Goal: Task Accomplishment & Management: Manage account settings

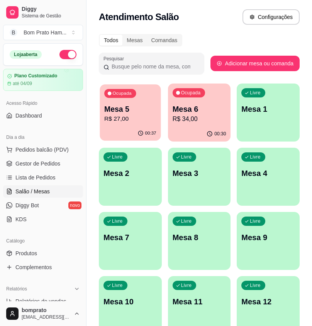
click at [156, 101] on div "Ocupada Mesa 5 R$ 27,00" at bounding box center [130, 105] width 61 height 42
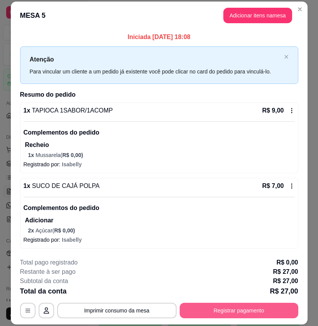
click at [266, 312] on button "Registrar pagamento" at bounding box center [239, 309] width 119 height 15
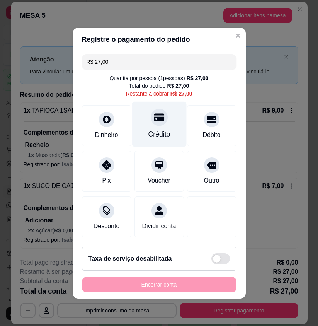
click at [158, 135] on div "Crédito" at bounding box center [159, 123] width 54 height 45
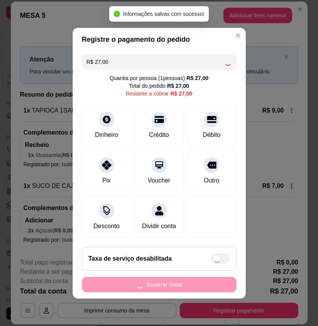
type input "R$ 0,00"
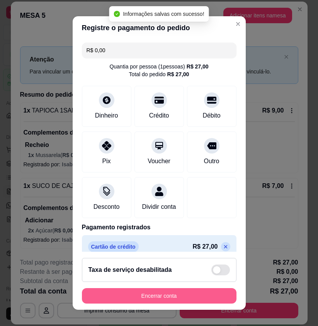
click at [208, 292] on button "Encerrar conta" at bounding box center [159, 295] width 154 height 15
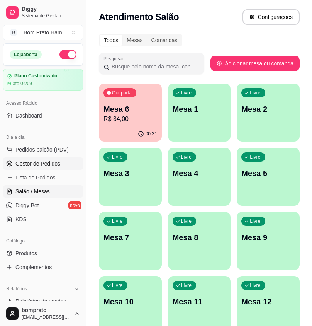
click at [63, 163] on link "Gestor de Pedidos" at bounding box center [43, 163] width 80 height 12
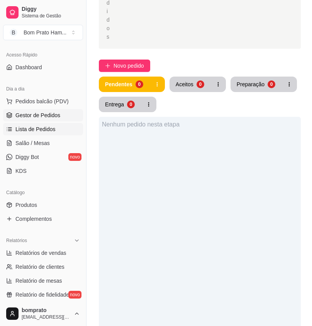
scroll to position [116, 0]
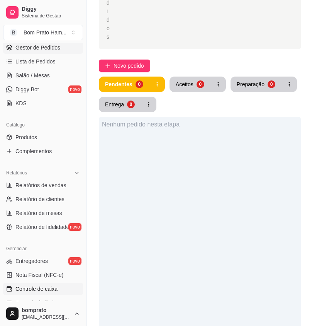
click at [50, 284] on link "Controle de caixa" at bounding box center [43, 288] width 80 height 12
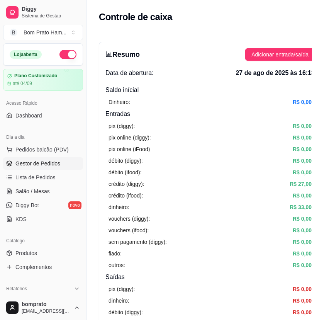
click at [58, 165] on span "Gestor de Pedidos" at bounding box center [37, 164] width 45 height 8
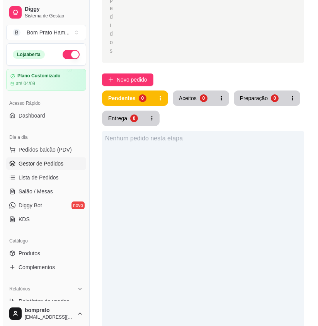
scroll to position [193, 0]
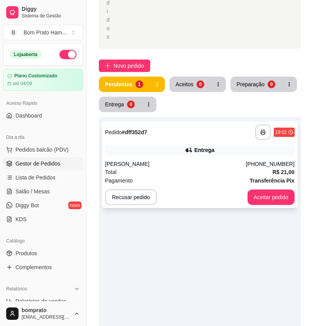
click at [220, 160] on div "[PERSON_NAME]" at bounding box center [175, 164] width 141 height 8
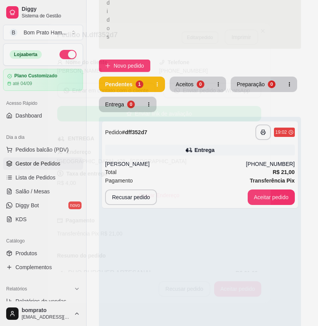
scroll to position [103, 0]
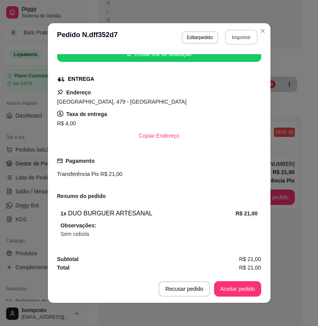
click at [245, 40] on button "Imprimir" at bounding box center [241, 37] width 32 height 15
click at [252, 288] on button "Aceitar pedido" at bounding box center [237, 288] width 47 height 15
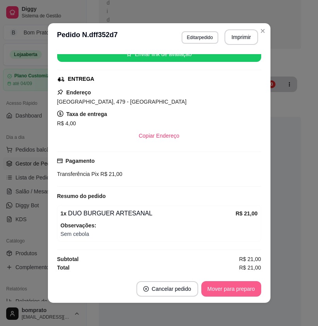
click at [252, 288] on button "Mover para preparo" at bounding box center [231, 288] width 60 height 15
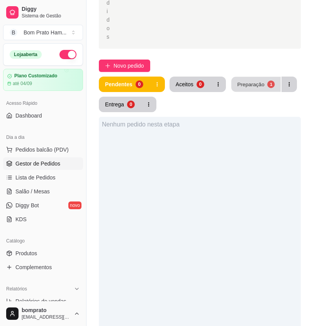
click at [255, 80] on div "Preparação" at bounding box center [250, 83] width 27 height 7
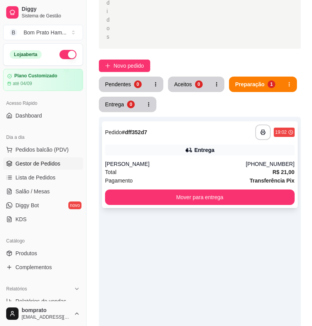
click at [209, 160] on div "[PERSON_NAME]" at bounding box center [175, 164] width 141 height 8
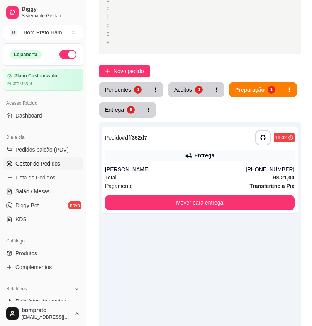
scroll to position [193, 0]
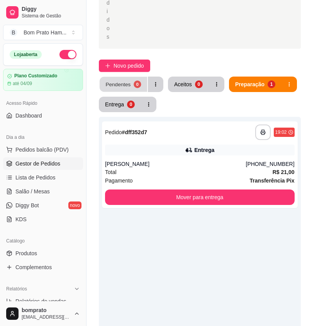
click at [126, 80] on div "Pendentes" at bounding box center [117, 83] width 25 height 7
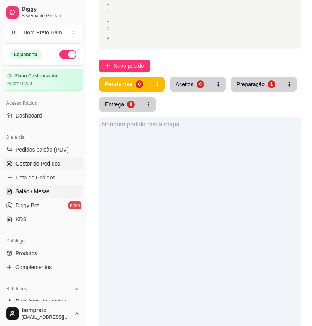
click at [61, 190] on link "Salão / Mesas" at bounding box center [43, 191] width 80 height 12
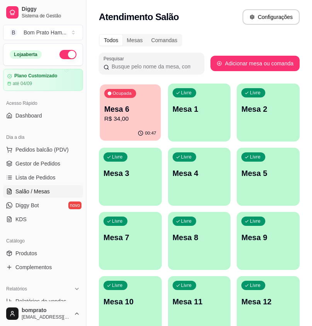
click at [110, 109] on p "Mesa 6" at bounding box center [130, 109] width 52 height 10
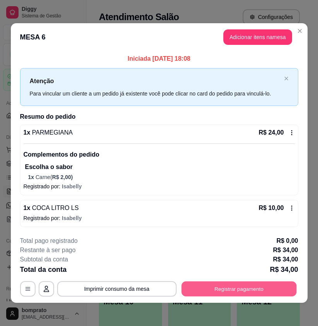
click at [238, 282] on button "Registrar pagamento" at bounding box center [238, 288] width 115 height 15
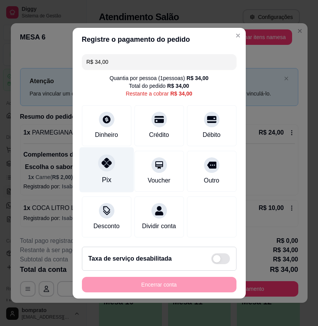
click at [107, 165] on div at bounding box center [106, 162] width 17 height 17
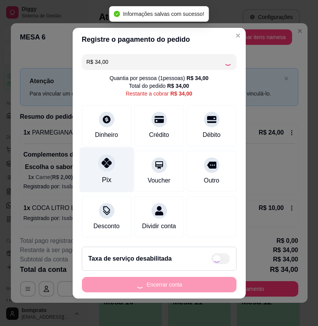
type input "R$ 0,00"
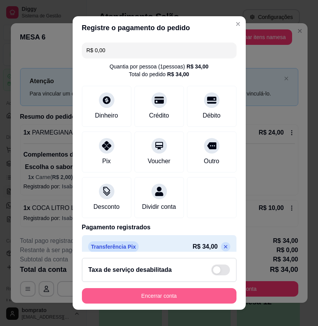
click at [211, 291] on button "Encerrar conta" at bounding box center [159, 295] width 154 height 15
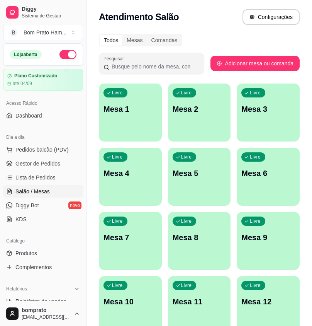
click at [49, 156] on ul "Pedidos balcão (PDV) Gestor de Pedidos Lista de Pedidos Salão / Mesas Diggy Bot…" at bounding box center [43, 184] width 80 height 82
click at [52, 162] on span "Gestor de Pedidos" at bounding box center [37, 164] width 45 height 8
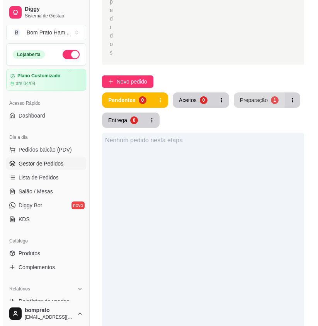
scroll to position [193, 0]
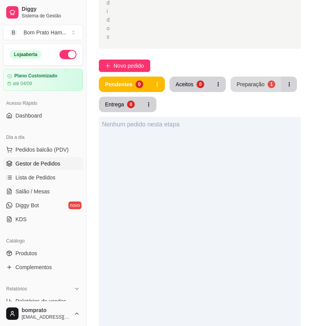
click at [245, 80] on div "Preparação" at bounding box center [251, 84] width 28 height 8
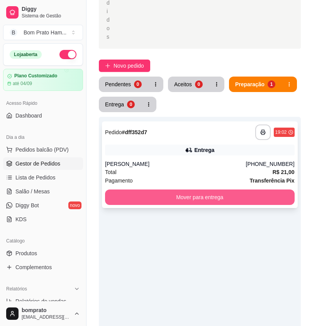
click at [256, 189] on button "Mover para entrega" at bounding box center [200, 196] width 190 height 15
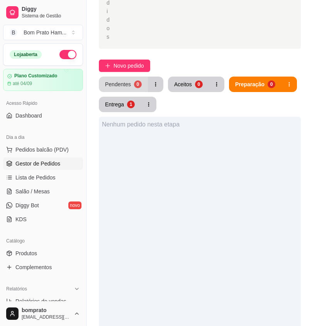
click at [134, 76] on button "Pendentes 0" at bounding box center [123, 83] width 49 height 15
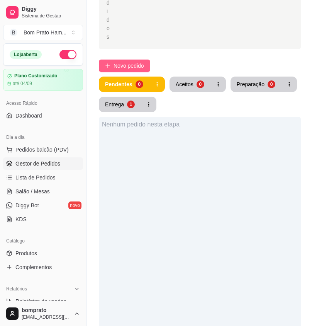
click at [131, 61] on span "Novo pedido" at bounding box center [129, 65] width 31 height 8
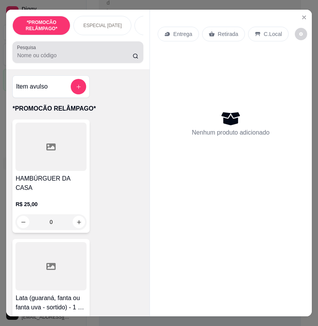
click at [96, 59] on input "Pesquisa" at bounding box center [74, 55] width 115 height 8
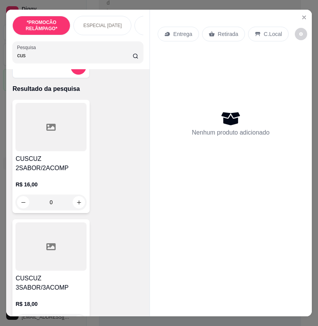
scroll to position [39, 0]
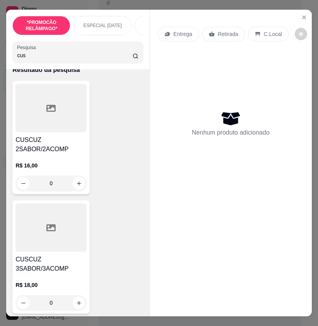
click at [73, 230] on div at bounding box center [50, 227] width 71 height 48
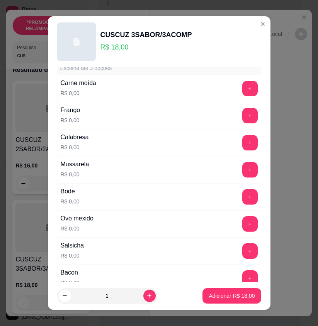
scroll to position [154, 0]
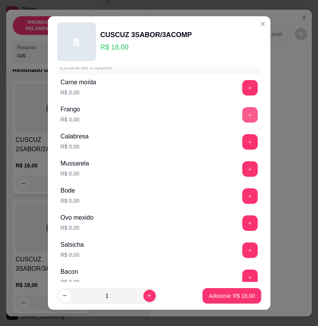
click at [242, 109] on button "+" at bounding box center [249, 114] width 15 height 15
click at [242, 224] on button "+" at bounding box center [249, 223] width 15 height 15
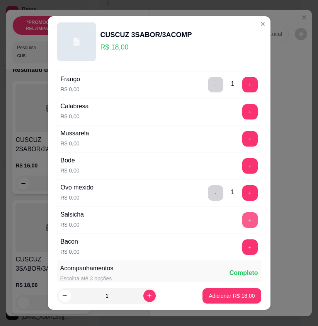
scroll to position [232, 0]
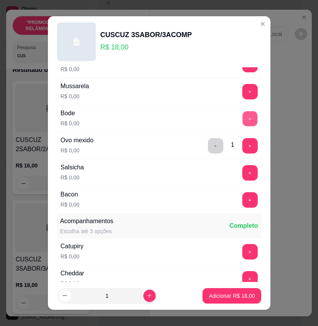
click at [242, 122] on button "+" at bounding box center [249, 118] width 15 height 15
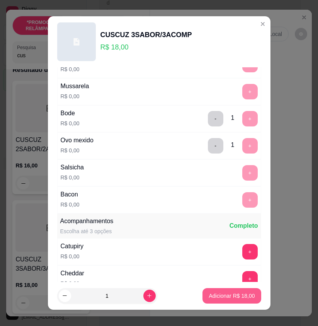
click at [240, 297] on p "Adicionar R$ 18,00" at bounding box center [232, 296] width 46 height 8
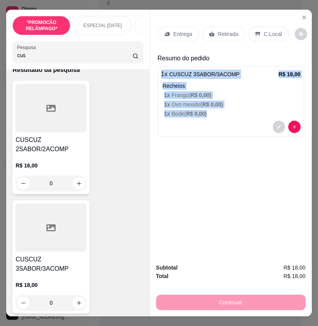
drag, startPoint x: 156, startPoint y: 70, endPoint x: 209, endPoint y: 111, distance: 66.6
click at [209, 111] on div "1 x CUSCUZ 3SABOR/3ACOMP R$ 18,00 Recheios 1 x Frango ( R$ 0,00 ) 1 x Ovo mexid…" at bounding box center [231, 101] width 146 height 70
copy div "1 x CUSCUZ 3SABOR/3ACOMP R$ 18,00 Recheios 1 x Frango ( R$ 0,00 ) 1 x Ovo mexid…"
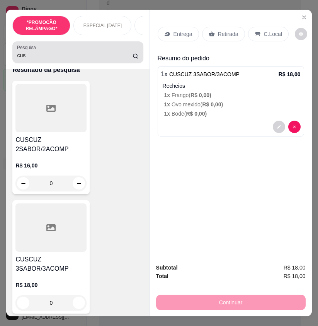
click at [104, 59] on input "cus" at bounding box center [74, 55] width 115 height 8
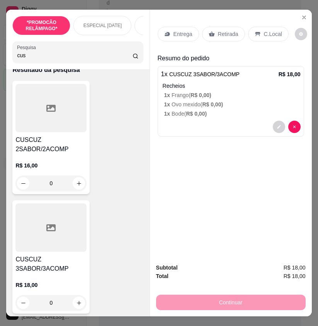
click at [104, 59] on input "cus" at bounding box center [74, 55] width 115 height 8
click at [78, 56] on input "cus" at bounding box center [74, 55] width 115 height 8
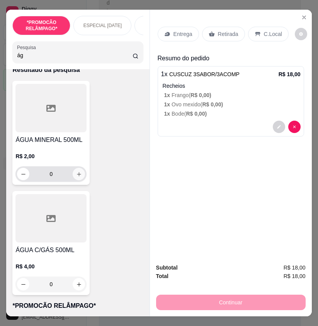
type input "ág"
click at [80, 177] on button "increase-product-quantity" at bounding box center [79, 174] width 12 height 12
type input "1"
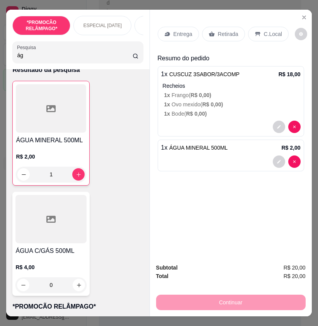
drag, startPoint x: 35, startPoint y: 59, endPoint x: 0, endPoint y: 59, distance: 34.4
click at [0, 59] on div "*PROMOCÃO RELÂMPAGO* ESPECIAL [DATE] ESPECIAL 152 ANOS SERTÂNIA HAMBÚRGUER TRAD…" at bounding box center [159, 163] width 318 height 326
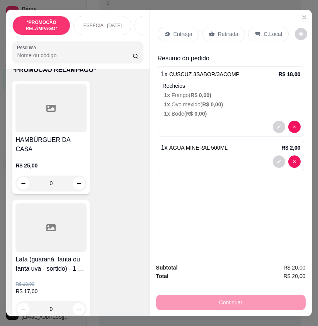
scroll to position [0, 0]
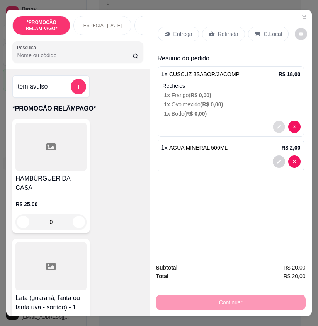
click at [273, 121] on button "decrease-product-quantity" at bounding box center [279, 127] width 12 height 12
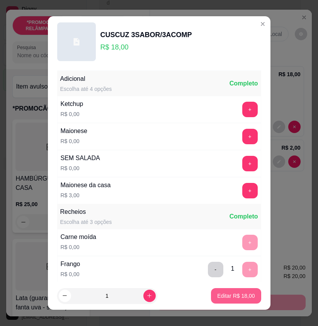
click at [246, 293] on button "Editar R$ 18,00" at bounding box center [236, 295] width 50 height 15
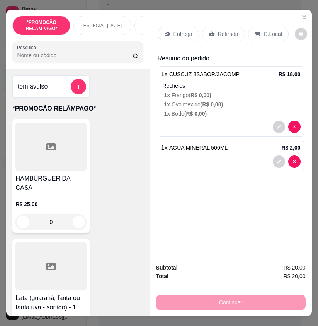
click at [179, 32] on p "Entrega" at bounding box center [182, 34] width 19 height 8
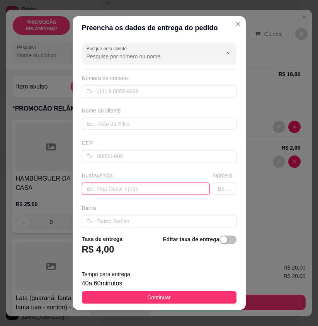
click at [117, 190] on input "text" at bounding box center [146, 188] width 128 height 12
type input "pousada pinheirão"
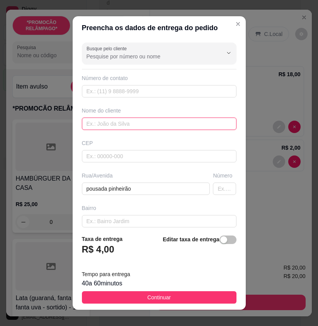
paste input "SUENILDO"
type input "SUENILDO"
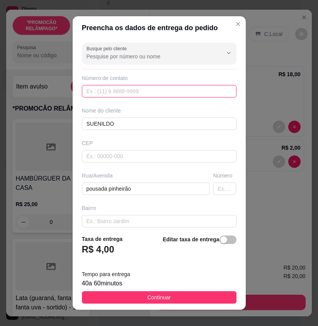
paste input "[PHONE_NUMBER]"
type input "[PHONE_NUMBER]"
click at [219, 235] on div "Editar taxa de entrega" at bounding box center [199, 246] width 73 height 25
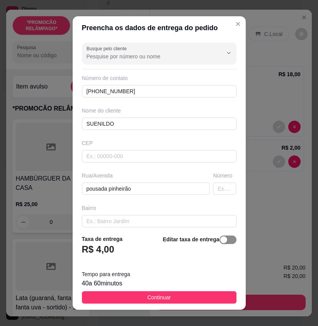
click at [219, 239] on span "button" at bounding box center [227, 239] width 17 height 8
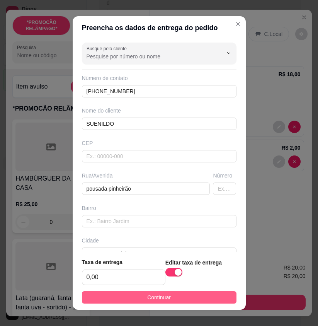
click at [219, 295] on button "Continuar" at bounding box center [159, 297] width 154 height 12
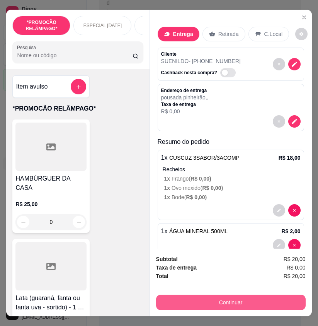
click at [284, 298] on button "Continuar" at bounding box center [230, 301] width 149 height 15
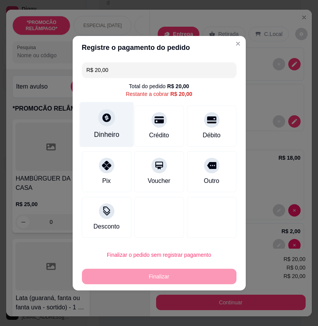
click at [114, 131] on div "Dinheiro" at bounding box center [106, 134] width 25 height 10
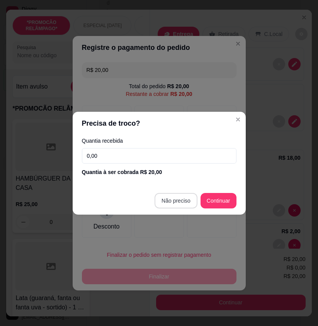
type input "R$ 0,00"
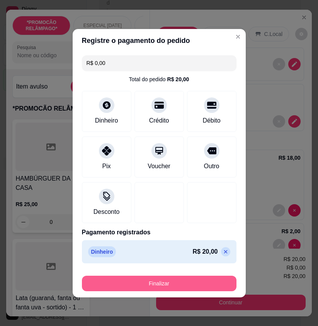
click at [175, 282] on button "Finalizar" at bounding box center [159, 282] width 154 height 15
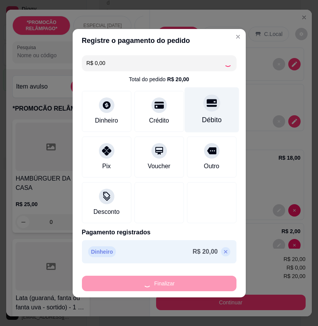
type input "0"
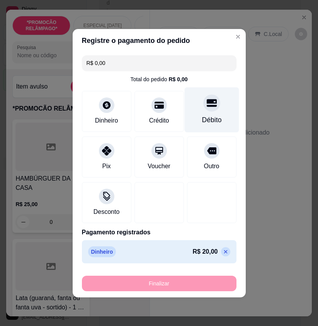
type input "-R$ 20,00"
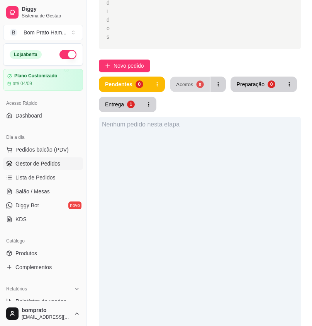
click at [198, 77] on button "Aceitos 0" at bounding box center [190, 84] width 40 height 15
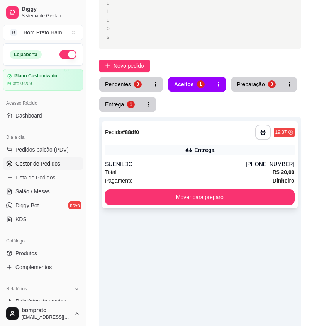
click at [210, 146] on div "Entrega" at bounding box center [204, 150] width 20 height 8
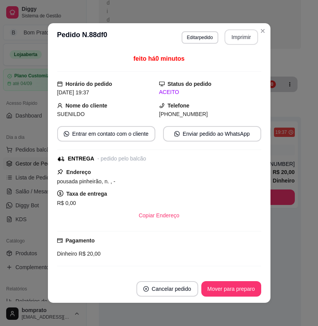
click at [241, 29] on header "**********" at bounding box center [159, 37] width 222 height 28
click at [241, 34] on button "Imprimir" at bounding box center [241, 37] width 32 height 15
click at [242, 293] on button "Mover para preparo" at bounding box center [231, 288] width 58 height 15
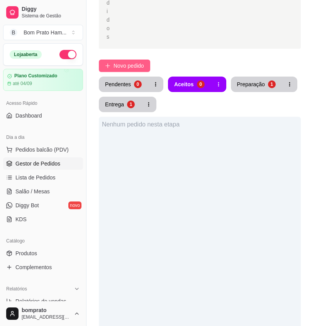
click at [109, 63] on icon "plus" at bounding box center [107, 65] width 5 height 5
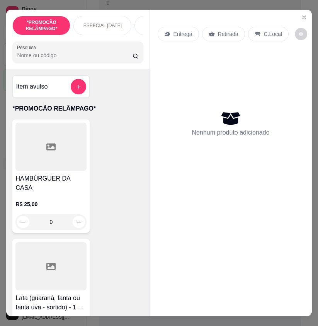
click at [70, 57] on input "Pesquisa" at bounding box center [74, 55] width 115 height 8
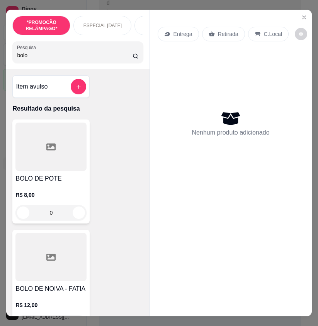
type input "bolo"
click at [75, 159] on div at bounding box center [50, 146] width 71 height 48
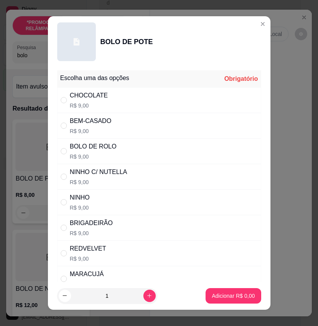
click at [168, 104] on div "CHOCOLATE R$ 9,00" at bounding box center [159, 99] width 204 height 25
radio input "true"
click at [144, 292] on button "increase-product-quantity" at bounding box center [149, 295] width 12 height 12
type input "2"
click at [226, 289] on button "Adicionar R$ 18,00" at bounding box center [231, 295] width 58 height 15
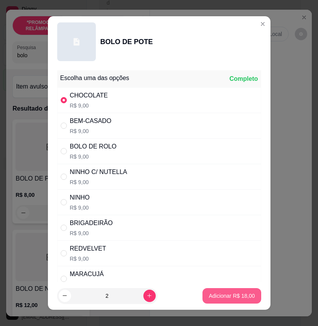
type input "2"
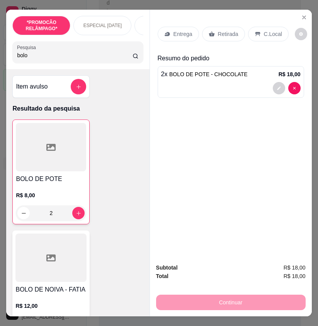
click at [218, 32] on p "Retirada" at bounding box center [228, 34] width 20 height 8
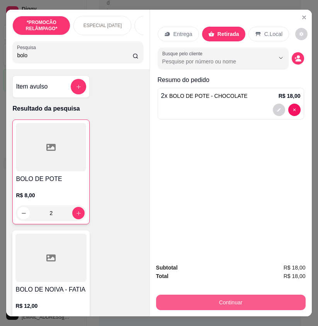
click at [228, 294] on button "Continuar" at bounding box center [230, 301] width 149 height 15
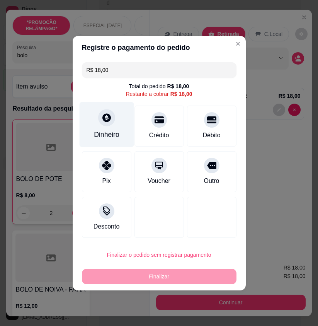
click at [118, 127] on div "Dinheiro" at bounding box center [106, 124] width 54 height 45
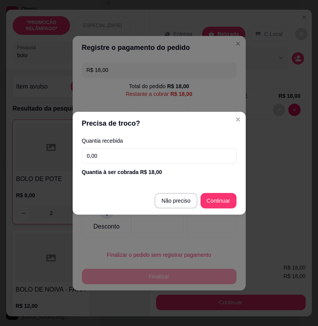
drag, startPoint x: 158, startPoint y: 154, endPoint x: 163, endPoint y: 153, distance: 6.0
click at [163, 153] on input "0,00" at bounding box center [159, 155] width 154 height 15
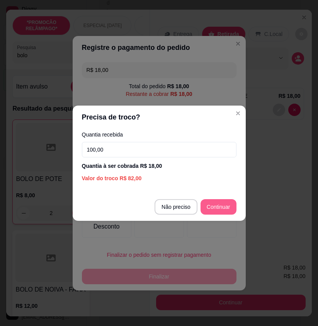
type input "100,00"
type input "R$ 0,00"
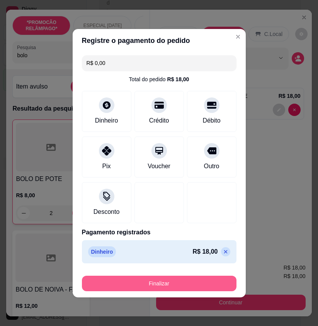
click at [205, 281] on button "Finalizar" at bounding box center [159, 282] width 154 height 15
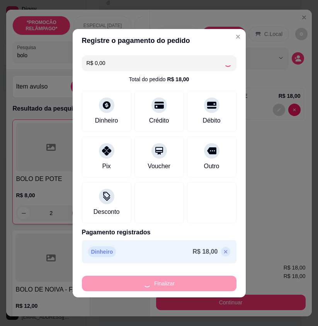
type input "0"
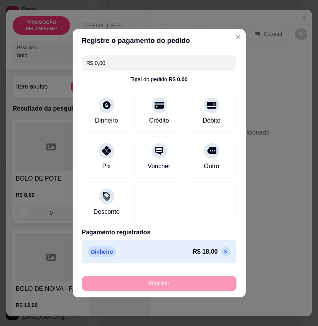
type input "-R$ 18,00"
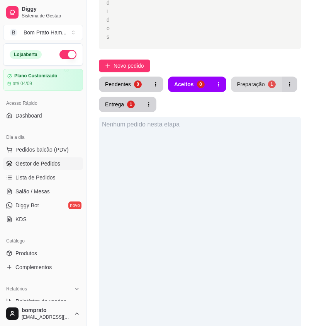
click at [243, 76] on button "Preparação 1" at bounding box center [256, 83] width 51 height 15
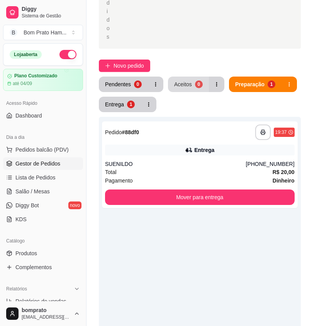
click at [181, 80] on div "Aceitos" at bounding box center [183, 84] width 18 height 8
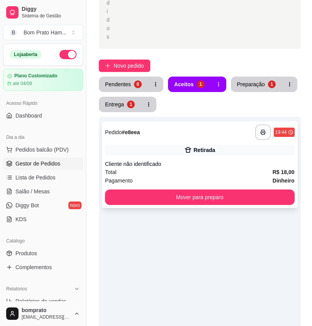
click at [207, 160] on div "Cliente não identificado" at bounding box center [200, 164] width 190 height 8
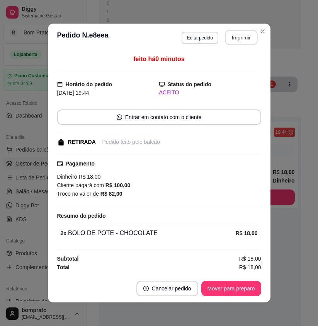
click at [246, 35] on button "Imprimir" at bounding box center [241, 37] width 32 height 15
click at [243, 287] on button "Mover para preparo" at bounding box center [231, 287] width 60 height 15
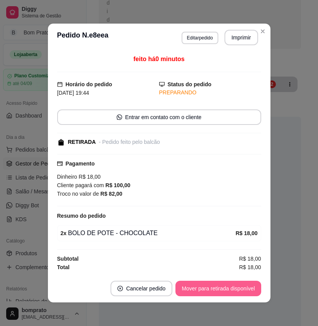
click at [243, 287] on button "Mover para retirada disponível" at bounding box center [217, 287] width 85 height 15
click at [244, 287] on button "Mover para finalizado" at bounding box center [229, 287] width 64 height 15
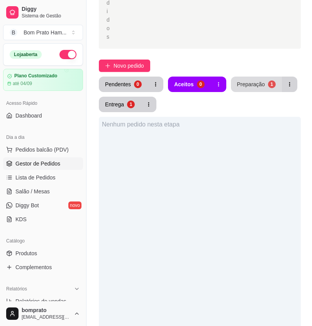
click at [265, 76] on button "Preparação 1" at bounding box center [256, 83] width 51 height 15
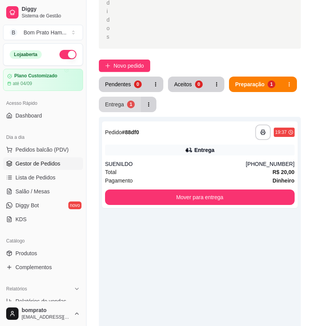
click at [126, 97] on button "Entrega 1" at bounding box center [120, 104] width 42 height 15
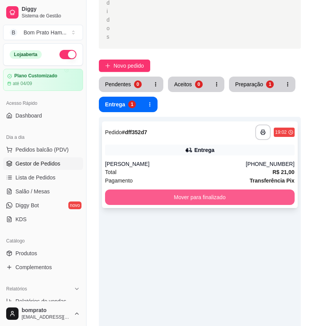
click at [202, 189] on button "Mover para finalizado" at bounding box center [200, 196] width 190 height 15
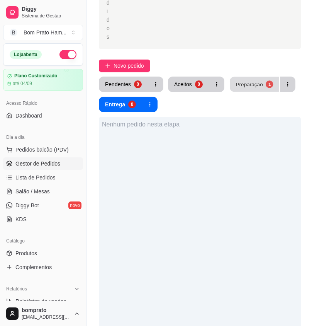
click at [241, 80] on div "Preparação" at bounding box center [249, 83] width 27 height 7
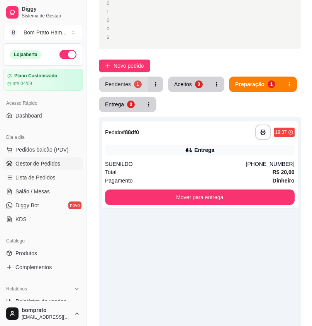
click at [134, 80] on div "1" at bounding box center [138, 84] width 8 height 8
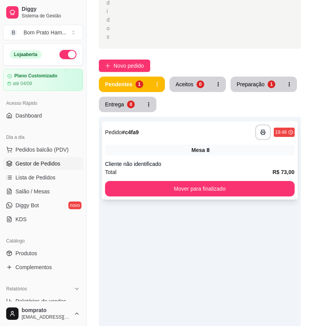
click at [179, 144] on div "Mesa 8" at bounding box center [200, 149] width 190 height 11
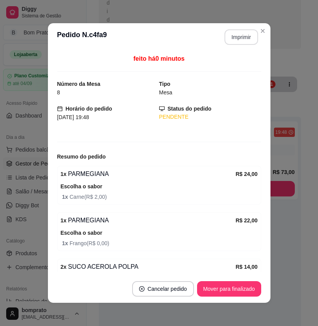
click at [238, 41] on button "Imprimir" at bounding box center [241, 36] width 34 height 15
click at [245, 286] on button "Mover para finalizado" at bounding box center [229, 288] width 62 height 15
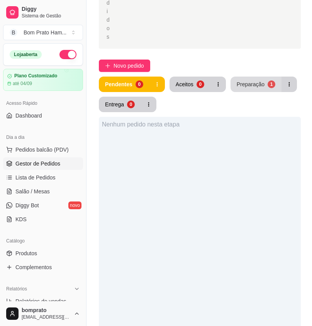
click at [254, 80] on div "Preparação" at bounding box center [251, 84] width 28 height 8
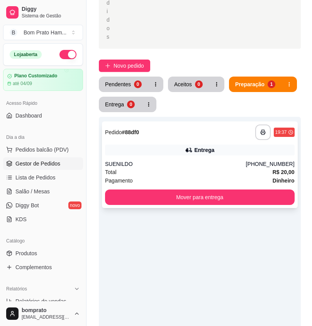
click at [188, 131] on div "**********" at bounding box center [200, 164] width 196 height 87
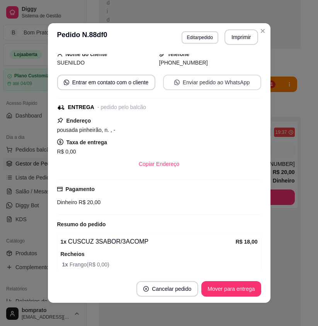
scroll to position [126, 0]
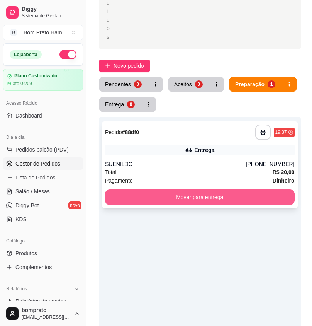
click at [245, 189] on button "Mover para entrega" at bounding box center [200, 196] width 190 height 15
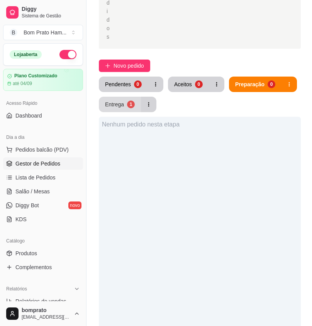
click at [121, 100] on div "Entrega" at bounding box center [114, 104] width 19 height 8
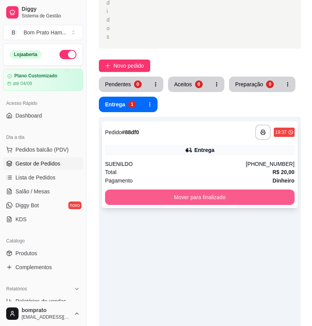
click at [289, 189] on button "Mover para finalizado" at bounding box center [200, 196] width 190 height 15
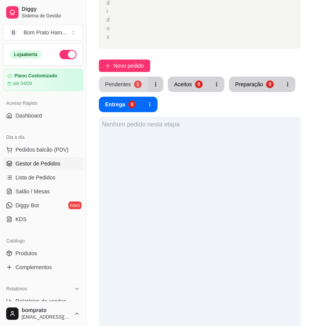
click at [131, 76] on button "Pendentes 1" at bounding box center [123, 83] width 49 height 15
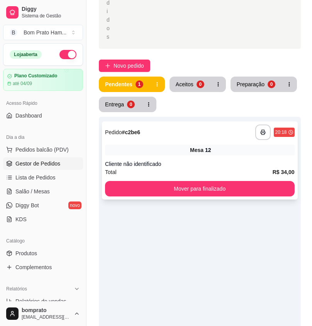
click at [181, 121] on div "**********" at bounding box center [200, 160] width 196 height 78
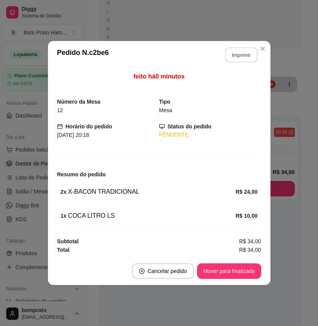
click at [238, 57] on button "Imprimir" at bounding box center [241, 55] width 32 height 15
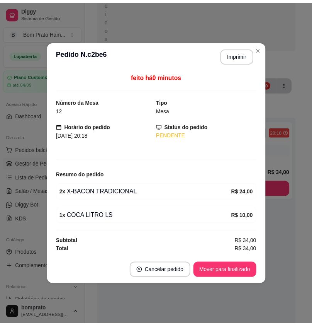
scroll to position [0, 0]
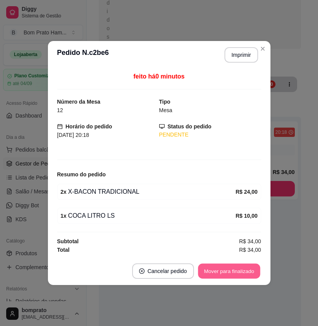
click at [251, 274] on button "Mover para finalizado" at bounding box center [229, 270] width 62 height 15
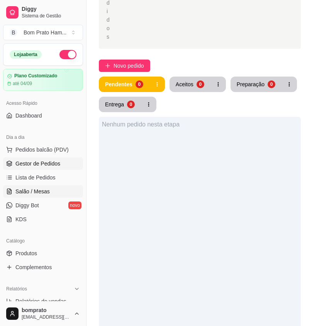
click at [65, 191] on link "Salão / Mesas" at bounding box center [43, 191] width 80 height 12
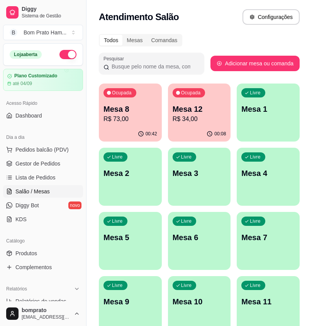
click at [134, 123] on p "R$ 73,00" at bounding box center [131, 118] width 54 height 9
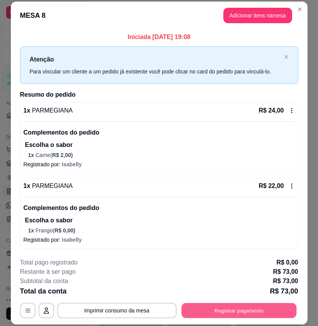
click at [246, 312] on button "Registrar pagamento" at bounding box center [238, 309] width 115 height 15
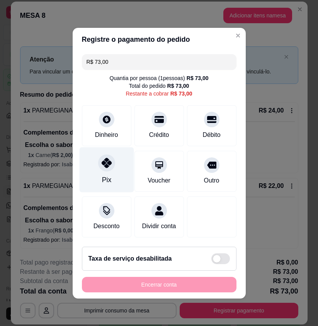
click at [113, 166] on div "Pix" at bounding box center [106, 169] width 54 height 45
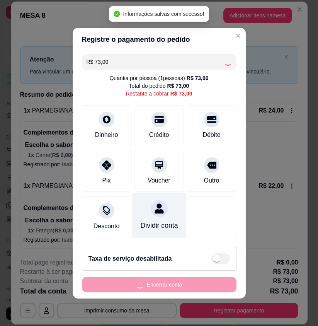
type input "R$ 0,00"
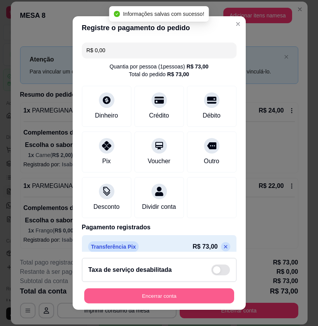
click at [197, 296] on button "Encerrar conta" at bounding box center [159, 295] width 150 height 15
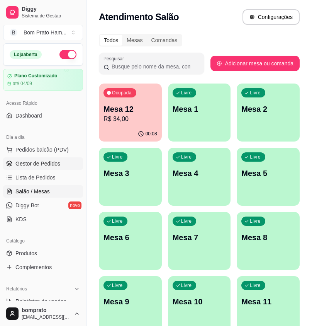
click at [52, 165] on span "Gestor de Pedidos" at bounding box center [37, 164] width 45 height 8
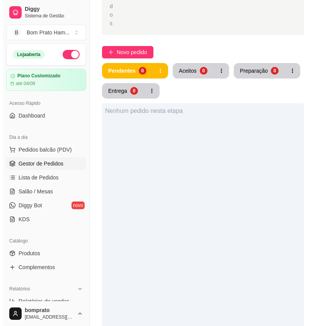
scroll to position [193, 0]
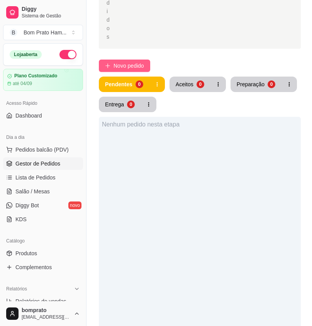
click at [133, 61] on span "Novo pedido" at bounding box center [129, 65] width 31 height 8
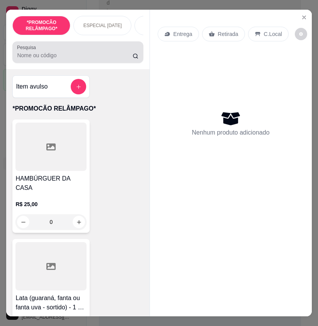
drag, startPoint x: 63, startPoint y: 57, endPoint x: 66, endPoint y: 53, distance: 5.0
click at [65, 56] on input "Pesquisa" at bounding box center [74, 55] width 115 height 8
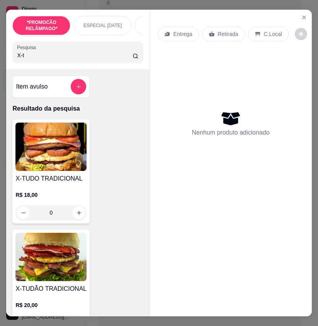
type input "X-t"
click at [65, 281] on img at bounding box center [50, 257] width 71 height 48
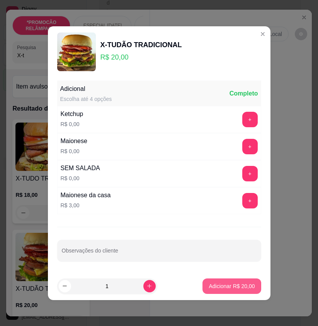
click at [239, 286] on p "Adicionar R$ 20,00" at bounding box center [232, 286] width 46 height 8
type input "1"
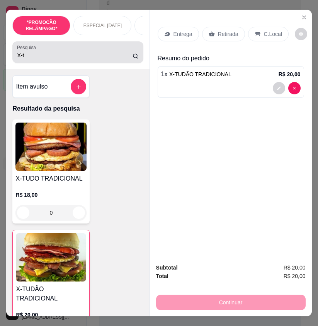
click at [34, 59] on input "X-t" at bounding box center [74, 55] width 115 height 8
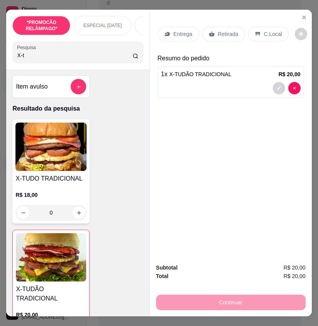
click at [34, 59] on input "X-t" at bounding box center [74, 55] width 115 height 8
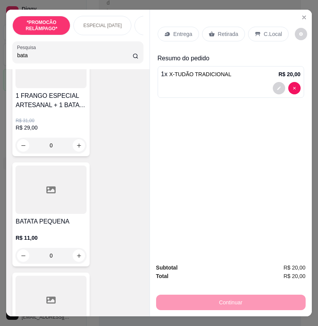
scroll to position [348, 0]
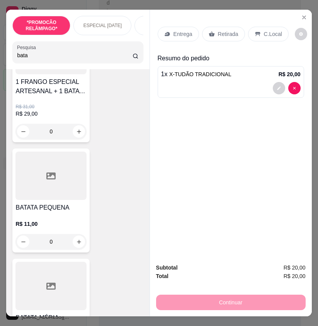
type input "bata"
click at [76, 243] on div "0" at bounding box center [50, 241] width 71 height 15
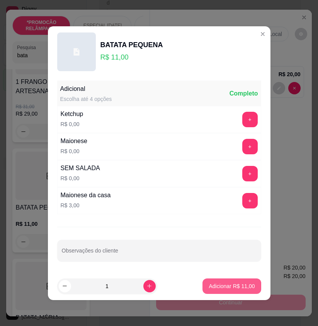
click at [207, 280] on button "Adicionar R$ 11,00" at bounding box center [231, 285] width 58 height 15
type input "1"
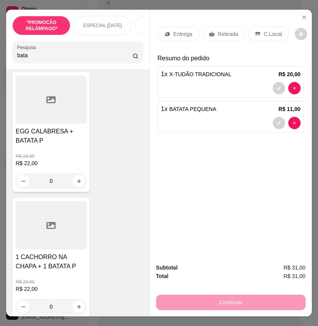
scroll to position [0, 0]
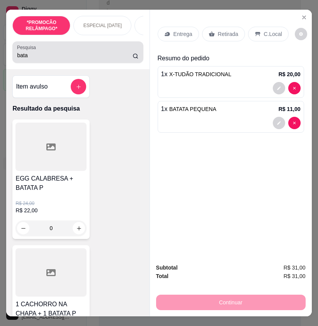
click at [34, 56] on input "bata" at bounding box center [74, 55] width 115 height 8
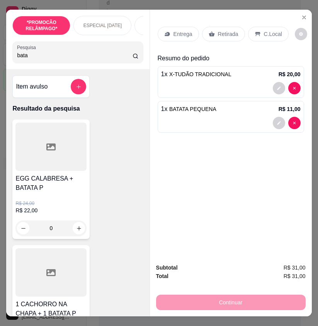
click at [34, 56] on input "bata" at bounding box center [74, 55] width 115 height 8
click at [184, 30] on p "Entrega" at bounding box center [182, 34] width 19 height 8
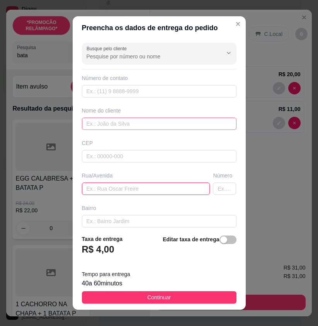
drag, startPoint x: 159, startPoint y: 128, endPoint x: 125, endPoint y: 185, distance: 66.5
paste input "pousada da saída pra arco verde"
type input "pousada da saída pra arco verde"
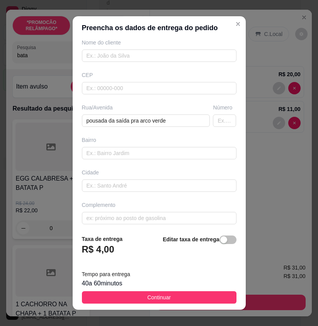
scroll to position [71, 0]
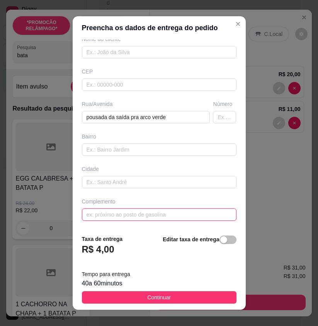
paste input "Pousada de júnior"
type input "Pousada de júnior"
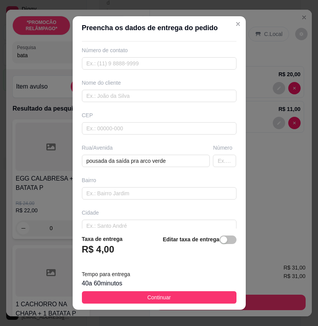
scroll to position [0, 0]
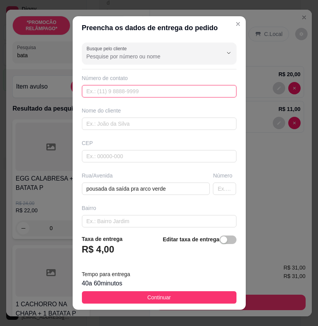
paste input "[PHONE_NUMBER]"
type input "[PHONE_NUMBER]"
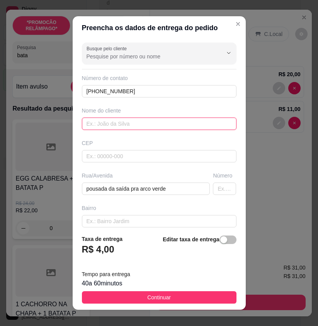
type input "mailto:[PERSON_NAME][EMAIL_ADDRESS][DOMAIN_NAME]"
click at [167, 123] on input "mailto:[PERSON_NAME][EMAIL_ADDRESS][DOMAIN_NAME]" at bounding box center [159, 123] width 154 height 12
drag, startPoint x: 167, startPoint y: 123, endPoint x: 68, endPoint y: 121, distance: 98.9
click at [68, 121] on div "Preencha os dados de entrega do pedido Busque pelo cliente Número de contato [P…" at bounding box center [159, 163] width 318 height 326
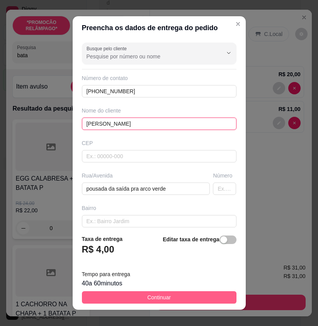
type input "[PERSON_NAME]"
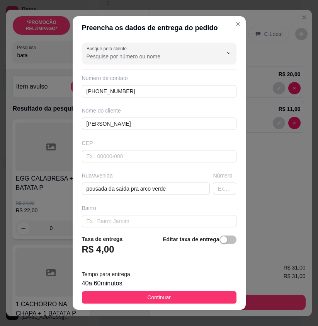
drag, startPoint x: 182, startPoint y: 298, endPoint x: 267, endPoint y: 232, distance: 107.3
click at [183, 297] on button "Continuar" at bounding box center [159, 297] width 154 height 12
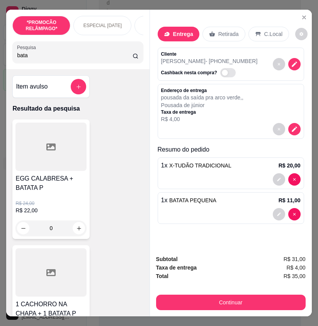
click at [295, 123] on div at bounding box center [230, 129] width 139 height 12
click at [295, 128] on button "decrease-product-quantity" at bounding box center [294, 129] width 12 height 12
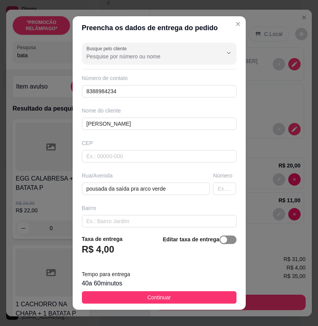
click at [224, 239] on span "button" at bounding box center [227, 239] width 17 height 8
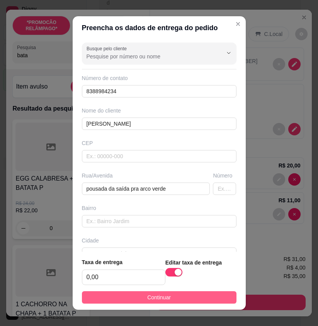
drag, startPoint x: 213, startPoint y: 296, endPoint x: 243, endPoint y: 295, distance: 29.4
click at [215, 296] on button "Continuar" at bounding box center [159, 297] width 154 height 12
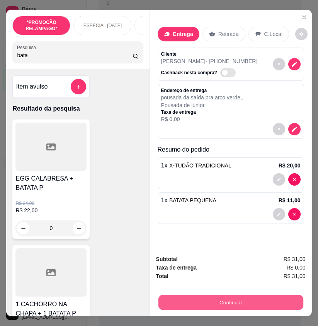
click at [239, 297] on button "Continuar" at bounding box center [230, 301] width 145 height 15
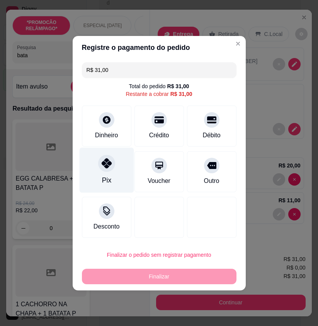
click at [117, 175] on div "Pix" at bounding box center [106, 169] width 54 height 45
type input "R$ 0,00"
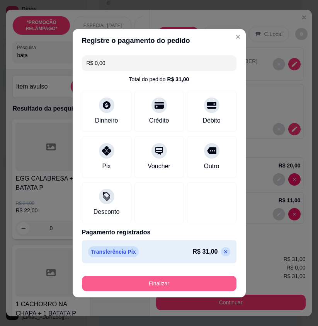
click at [156, 284] on button "Finalizar" at bounding box center [159, 282] width 154 height 15
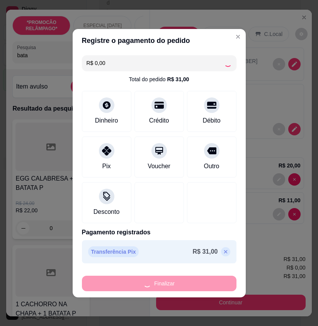
type input "0"
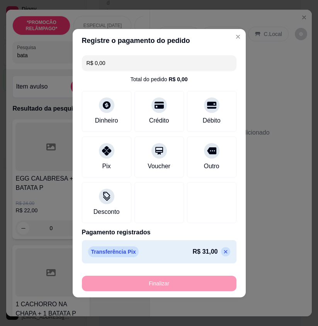
type input "-R$ 31,00"
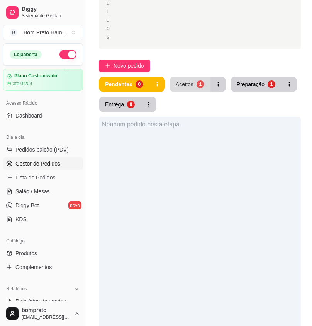
click at [201, 80] on div "1" at bounding box center [201, 84] width 8 height 8
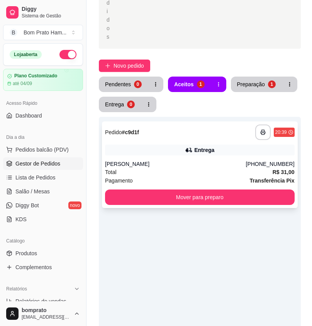
click at [202, 146] on div "Entrega" at bounding box center [204, 150] width 20 height 8
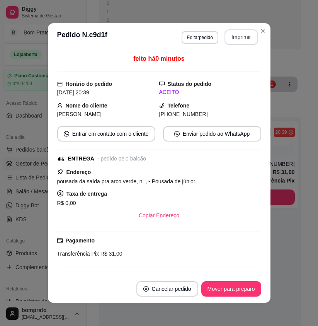
click at [230, 39] on button "Imprimir" at bounding box center [241, 36] width 34 height 15
click at [235, 288] on button "Mover para preparo" at bounding box center [231, 288] width 58 height 15
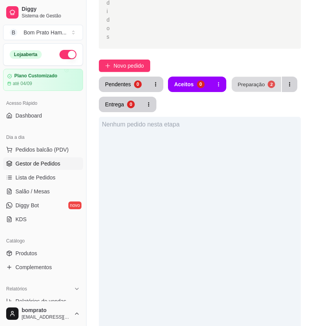
click at [251, 77] on button "Preparação 2" at bounding box center [256, 84] width 49 height 15
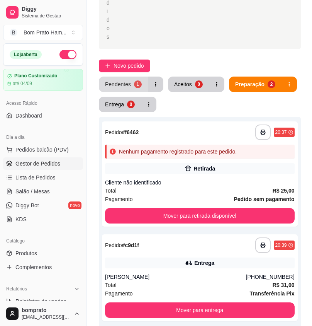
click at [124, 80] on div "Pendentes" at bounding box center [118, 84] width 26 height 8
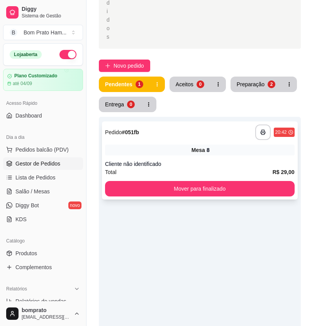
click at [234, 133] on div "**********" at bounding box center [200, 160] width 196 height 78
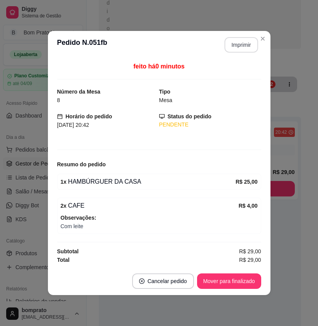
click at [240, 45] on button "Imprimir" at bounding box center [241, 44] width 34 height 15
click at [246, 46] on button "Imprimir" at bounding box center [241, 44] width 32 height 15
click at [248, 280] on button "Mover para finalizado" at bounding box center [229, 280] width 64 height 15
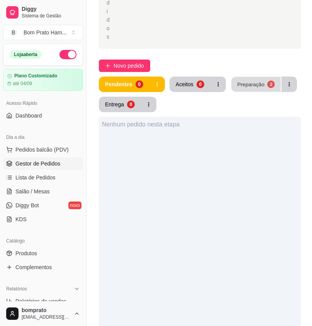
click at [251, 80] on div "Preparação" at bounding box center [250, 83] width 27 height 7
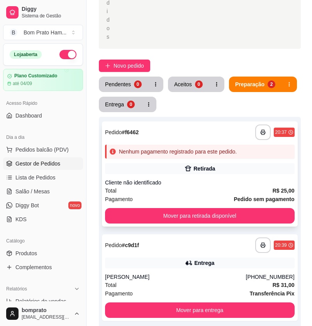
click at [202, 163] on div "Retirada" at bounding box center [200, 168] width 190 height 11
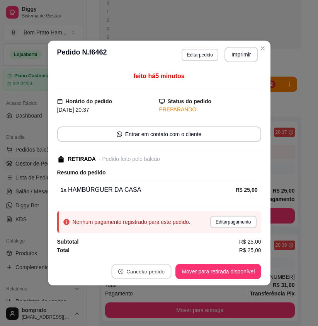
click at [151, 274] on button "Cancelar pedido" at bounding box center [142, 271] width 60 height 15
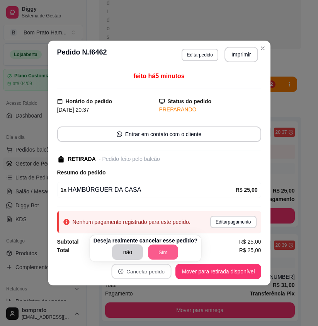
click at [163, 253] on button "Sim" at bounding box center [163, 251] width 30 height 15
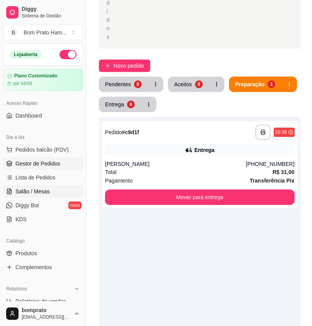
click at [45, 190] on span "Salão / Mesas" at bounding box center [32, 191] width 34 height 8
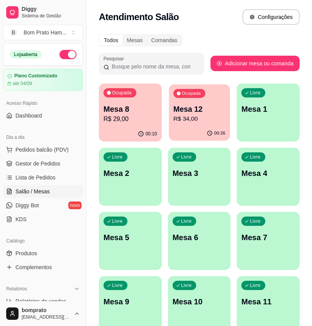
click at [194, 113] on p "Mesa 12" at bounding box center [199, 109] width 52 height 10
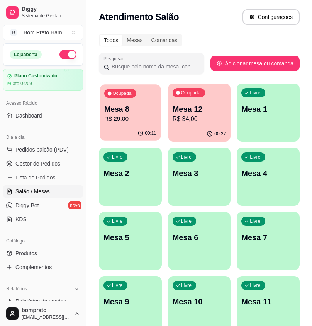
click at [149, 96] on div "Ocupada Mesa 8 R$ 29,00" at bounding box center [130, 105] width 61 height 42
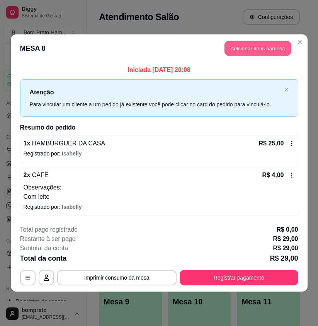
click at [260, 46] on button "Adicionar itens na mesa" at bounding box center [257, 48] width 66 height 15
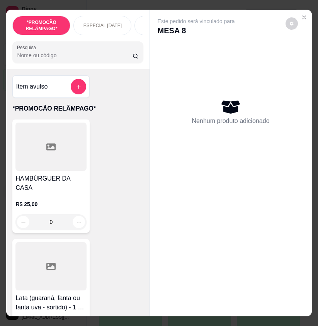
click at [63, 63] on div "Pesquisa" at bounding box center [77, 52] width 131 height 22
click at [80, 214] on div "0" at bounding box center [50, 221] width 71 height 15
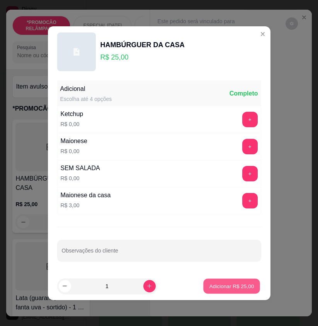
click at [231, 287] on p "Adicionar R$ 25,00" at bounding box center [231, 285] width 45 height 7
type input "1"
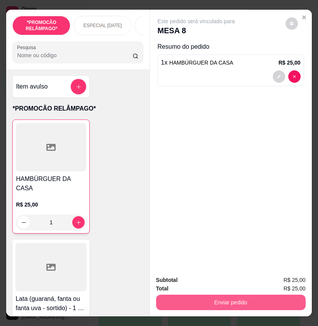
click at [262, 296] on button "Enviar pedido" at bounding box center [230, 301] width 149 height 15
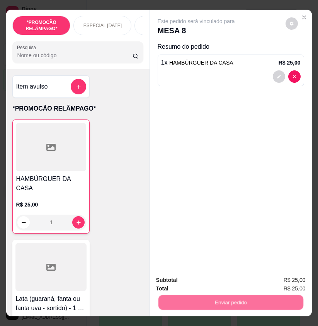
click at [238, 278] on button "Não registrar e enviar pedido" at bounding box center [204, 280] width 78 height 14
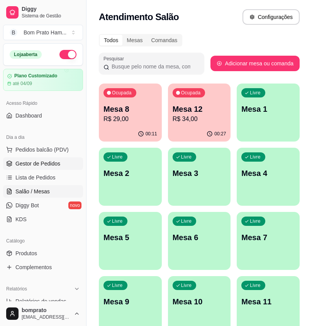
click at [54, 161] on span "Gestor de Pedidos" at bounding box center [37, 164] width 45 height 8
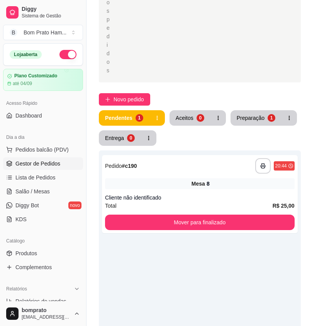
scroll to position [154, 0]
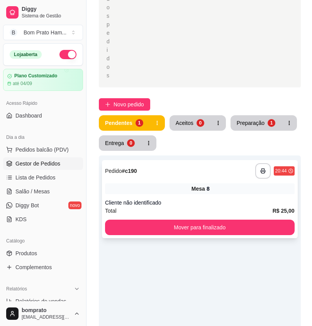
click at [174, 160] on div "**********" at bounding box center [200, 199] width 196 height 78
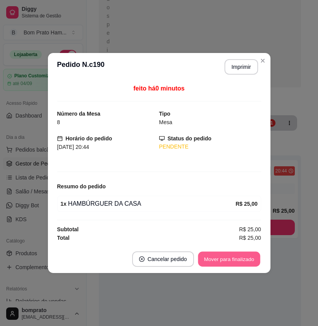
click at [243, 258] on button "Mover para finalizado" at bounding box center [229, 258] width 62 height 15
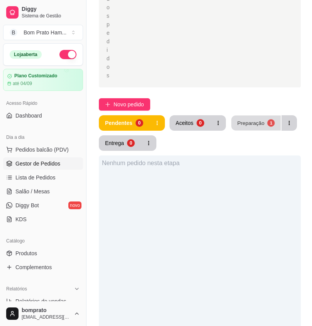
click at [262, 115] on button "Preparação 1" at bounding box center [255, 122] width 49 height 15
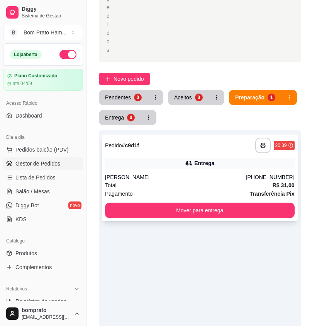
scroll to position [193, 0]
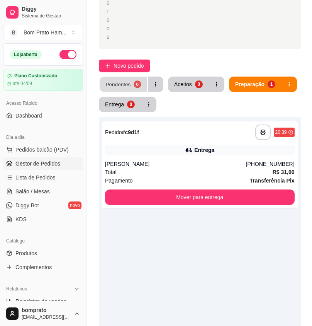
click at [130, 77] on button "Pendentes 0" at bounding box center [124, 84] width 48 height 15
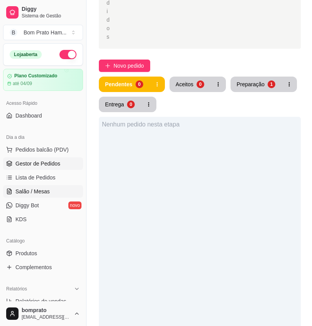
click at [30, 187] on link "Salão / Mesas" at bounding box center [43, 191] width 80 height 12
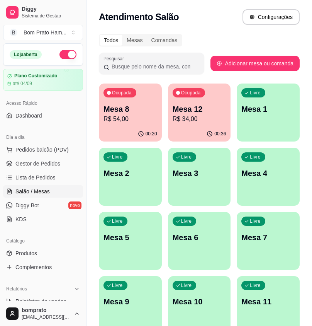
click at [200, 119] on p "R$ 34,00" at bounding box center [200, 118] width 54 height 9
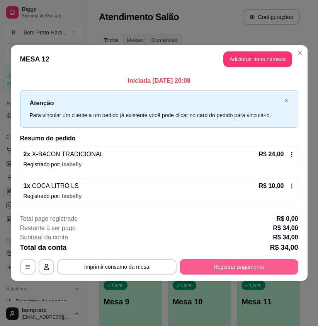
click at [287, 270] on button "Registrar pagamento" at bounding box center [239, 266] width 119 height 15
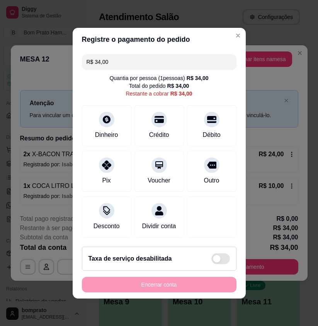
drag, startPoint x: 121, startPoint y: 54, endPoint x: 79, endPoint y: 54, distance: 41.3
click at [82, 54] on div "R$ 34,00" at bounding box center [159, 61] width 154 height 15
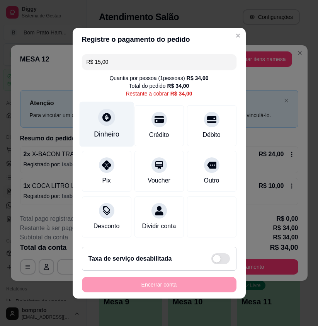
click at [104, 120] on div at bounding box center [106, 117] width 17 height 17
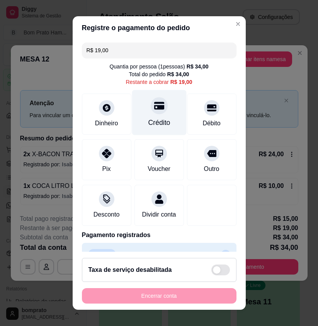
click at [151, 115] on div "Crédito" at bounding box center [159, 112] width 54 height 45
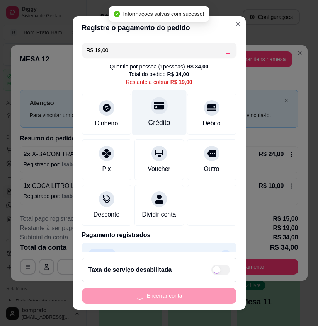
type input "R$ 0,00"
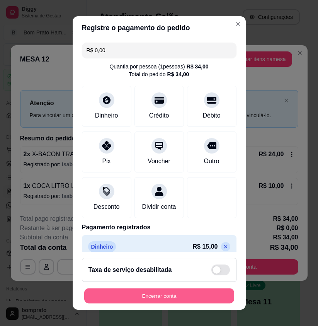
click at [214, 300] on button "Encerrar conta" at bounding box center [159, 295] width 150 height 15
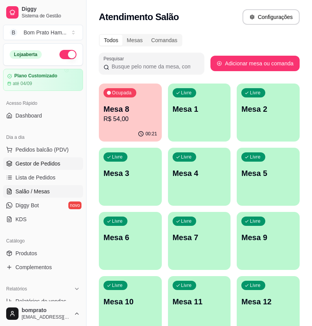
click at [53, 169] on link "Gestor de Pedidos" at bounding box center [43, 163] width 80 height 12
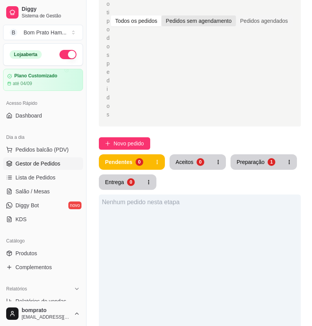
scroll to position [116, 0]
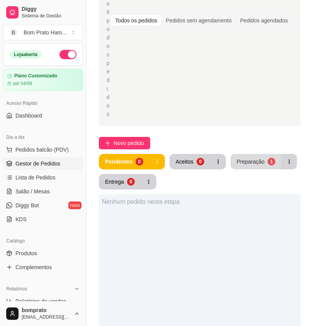
click at [240, 158] on div "Preparação" at bounding box center [251, 162] width 28 height 8
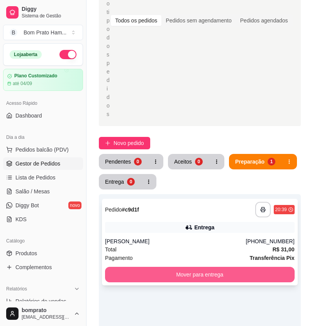
click at [213, 267] on button "Mover para entrega" at bounding box center [200, 274] width 190 height 15
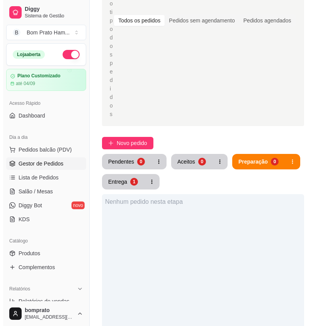
scroll to position [154, 0]
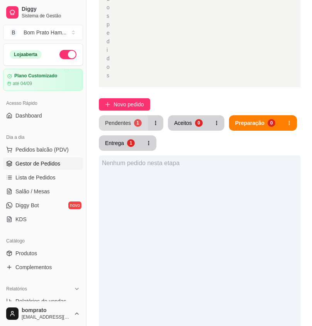
click at [124, 119] on div "Pendentes" at bounding box center [118, 123] width 26 height 8
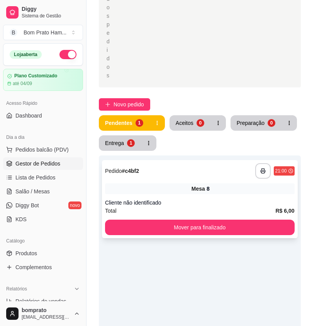
click at [214, 169] on div "**********" at bounding box center [200, 199] width 196 height 78
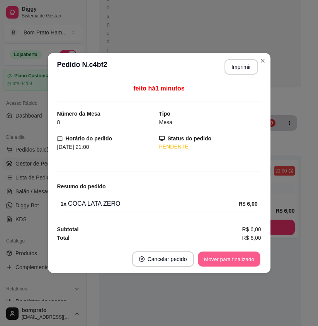
click at [251, 254] on button "Mover para finalizado" at bounding box center [229, 258] width 62 height 15
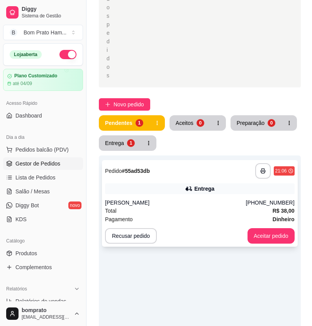
click at [184, 215] on div "Pagamento Dinheiro" at bounding box center [200, 219] width 190 height 8
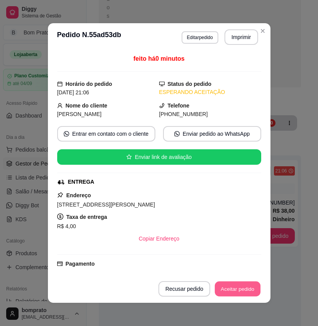
click at [243, 293] on button "Aceitar pedido" at bounding box center [238, 288] width 46 height 15
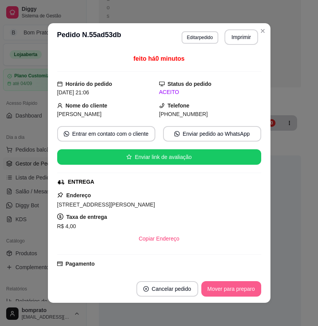
click at [244, 283] on button "Mover para preparo" at bounding box center [231, 288] width 60 height 15
click at [252, 41] on button "Imprimir" at bounding box center [241, 36] width 34 height 15
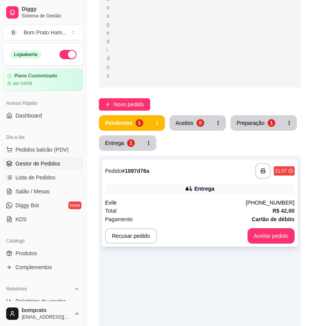
click at [213, 172] on div "**********" at bounding box center [200, 203] width 196 height 87
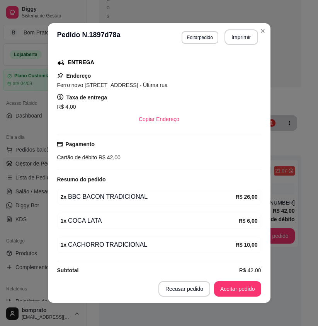
scroll to position [131, 0]
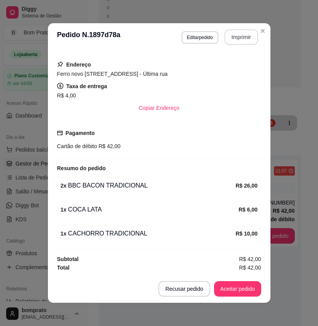
click at [232, 37] on button "Imprimir" at bounding box center [241, 36] width 34 height 15
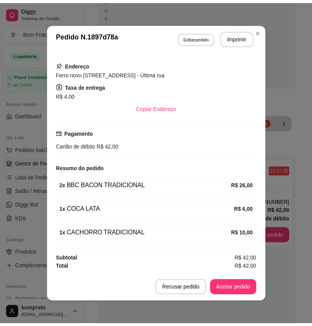
scroll to position [2, 0]
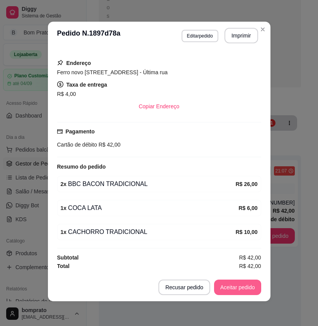
click at [238, 291] on button "Aceitar pedido" at bounding box center [237, 286] width 47 height 15
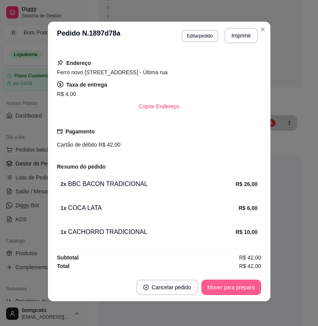
click at [238, 289] on button "Mover para preparo" at bounding box center [231, 286] width 60 height 15
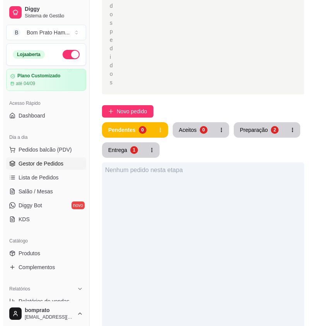
scroll to position [193, 0]
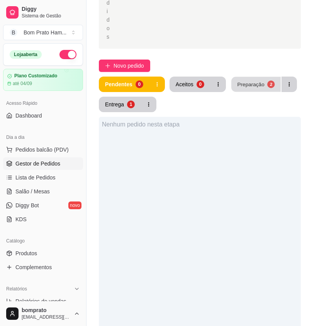
click at [244, 80] on div "Preparação" at bounding box center [250, 83] width 27 height 7
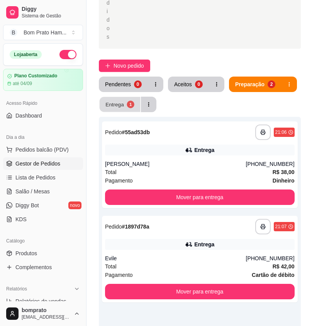
click at [129, 100] on div "1" at bounding box center [130, 103] width 7 height 7
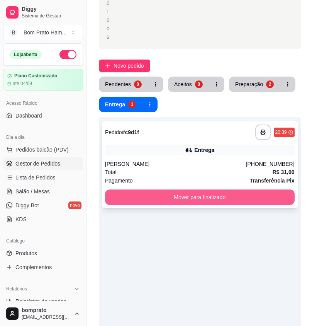
click at [195, 189] on button "Mover para finalizado" at bounding box center [200, 196] width 190 height 15
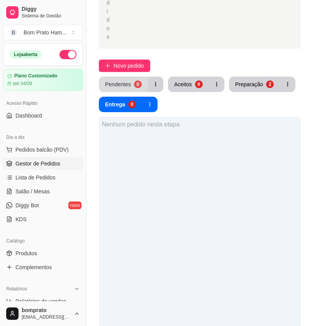
click at [127, 48] on div "Selecione o tipo dos pedidos Todos os pedidos Pedidos sem agendamento Pedidos a…" at bounding box center [200, 142] width 227 height 618
click at [130, 76] on button "Pendentes 0" at bounding box center [123, 83] width 49 height 15
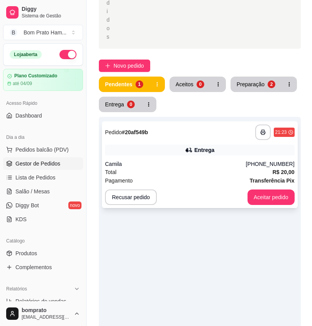
click at [205, 146] on div "Entrega" at bounding box center [204, 150] width 20 height 8
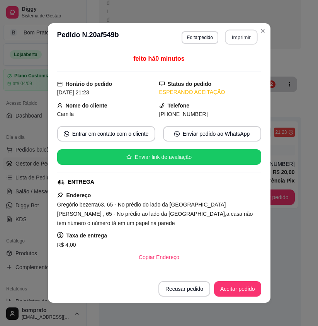
click at [238, 39] on button "Imprimir" at bounding box center [241, 37] width 32 height 15
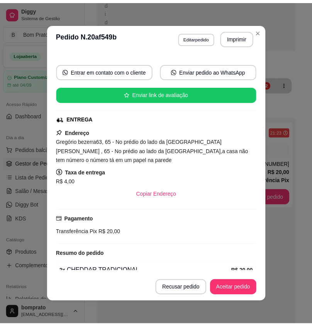
scroll to position [124, 0]
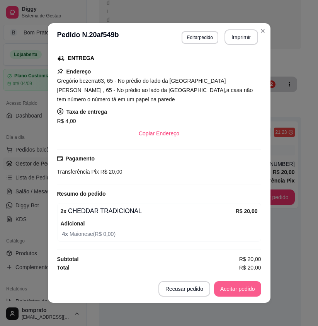
click at [245, 285] on button "Aceitar pedido" at bounding box center [237, 288] width 47 height 15
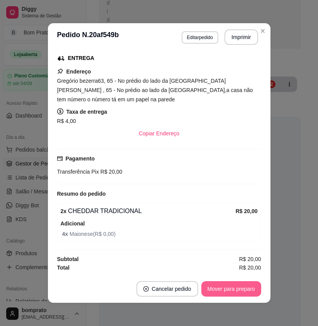
click at [245, 285] on button "Mover para preparo" at bounding box center [231, 288] width 60 height 15
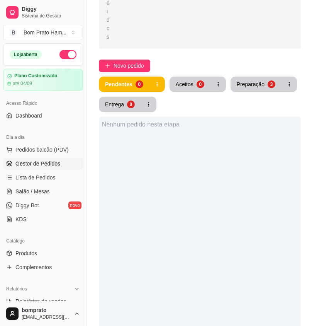
click at [262, 59] on div "Novo pedido" at bounding box center [200, 65] width 202 height 12
click at [260, 80] on div "Preparação" at bounding box center [251, 84] width 28 height 8
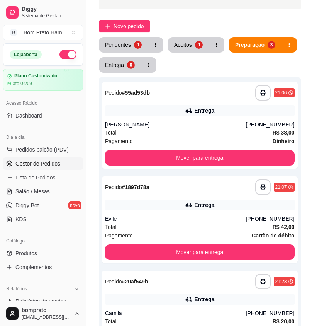
scroll to position [270, 0]
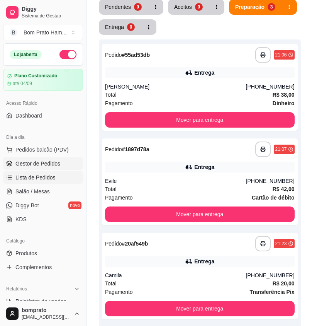
drag, startPoint x: 44, startPoint y: 185, endPoint x: 46, endPoint y: 176, distance: 9.5
click at [44, 184] on ul "Pedidos balcão (PDV) Gestor de Pedidos Lista de Pedidos Salão / Mesas Diggy Bot…" at bounding box center [43, 184] width 80 height 82
click at [36, 190] on span "Salão / Mesas" at bounding box center [32, 191] width 34 height 8
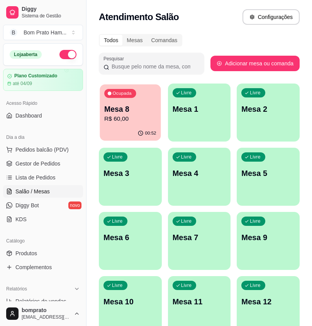
click at [143, 109] on p "Mesa 8" at bounding box center [130, 109] width 52 height 10
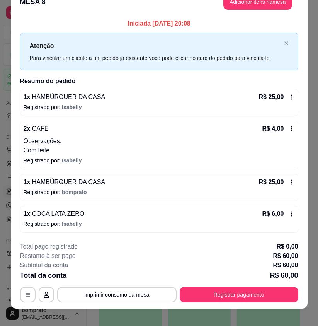
scroll to position [22, 0]
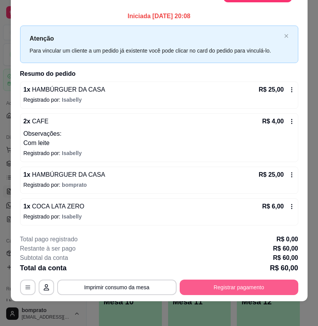
click at [248, 287] on button "Registrar pagamento" at bounding box center [239, 286] width 119 height 15
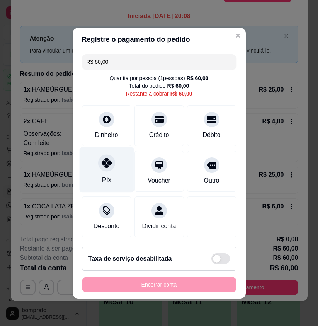
click at [95, 162] on div "Pix" at bounding box center [106, 169] width 54 height 45
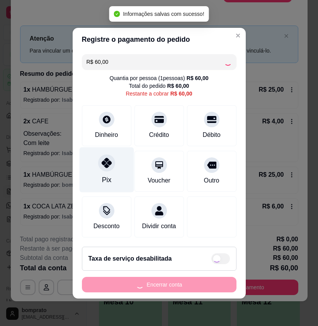
type input "R$ 0,00"
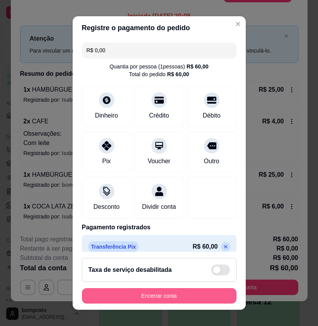
click at [173, 301] on button "Encerrar conta" at bounding box center [159, 295] width 154 height 15
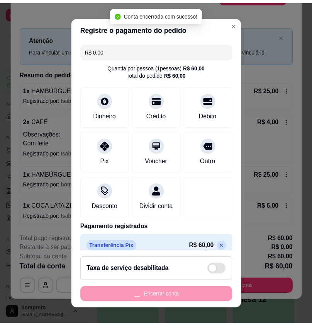
scroll to position [0, 0]
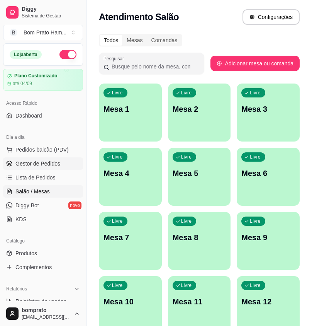
click at [64, 162] on link "Gestor de Pedidos" at bounding box center [43, 163] width 80 height 12
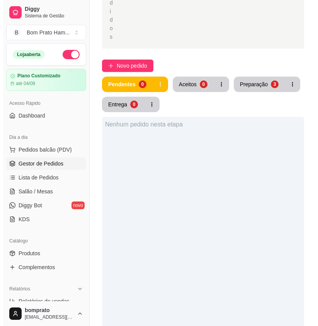
scroll to position [232, 0]
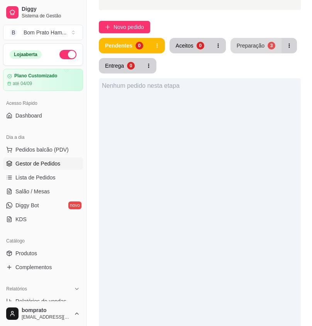
click at [263, 38] on button "Preparação 3" at bounding box center [256, 45] width 51 height 15
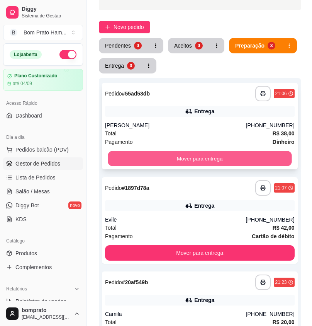
click at [258, 151] on button "Mover para entrega" at bounding box center [200, 158] width 184 height 15
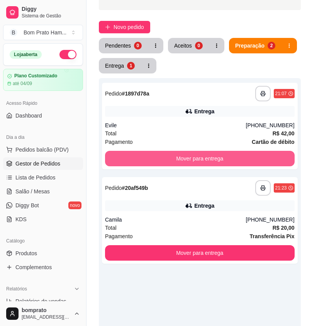
click at [258, 151] on button "Mover para entrega" at bounding box center [200, 158] width 190 height 15
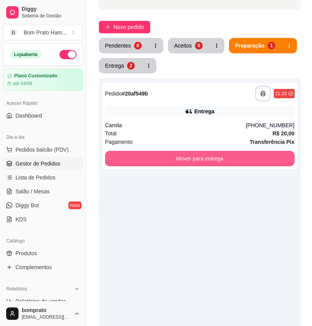
click at [258, 151] on button "Mover para entrega" at bounding box center [200, 158] width 190 height 15
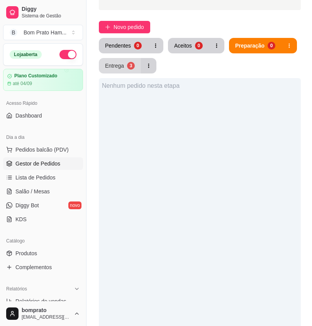
click at [131, 62] on div "3" at bounding box center [131, 66] width 8 height 8
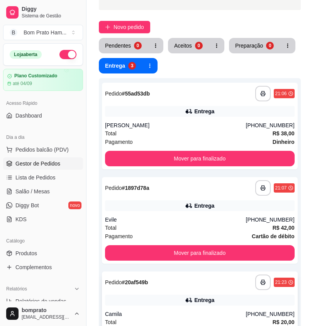
click at [188, 272] on div "**********" at bounding box center [200, 314] width 196 height 87
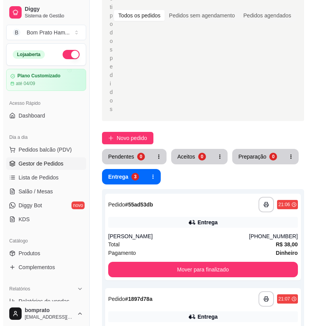
scroll to position [128, 0]
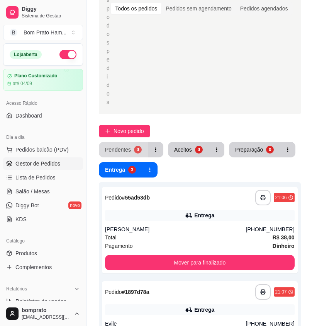
click at [136, 146] on div "0" at bounding box center [138, 150] width 8 height 8
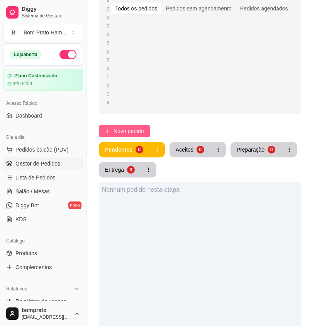
click at [145, 125] on button "Novo pedido" at bounding box center [124, 131] width 51 height 12
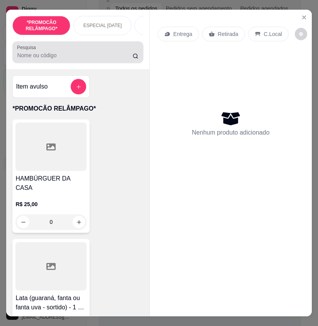
click at [67, 59] on input "Pesquisa" at bounding box center [74, 55] width 115 height 8
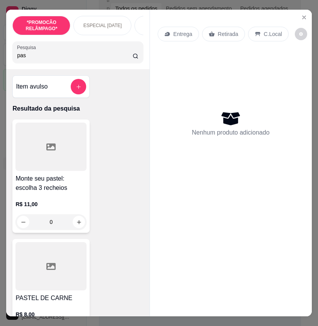
type input "pas"
click at [51, 156] on div at bounding box center [50, 146] width 71 height 48
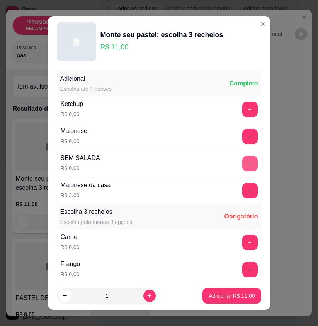
scroll to position [77, 0]
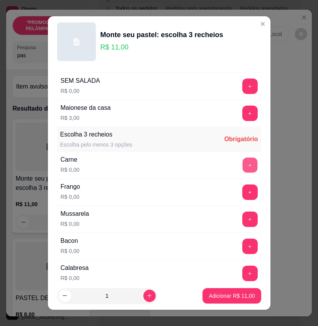
click at [242, 170] on button "+" at bounding box center [249, 165] width 15 height 15
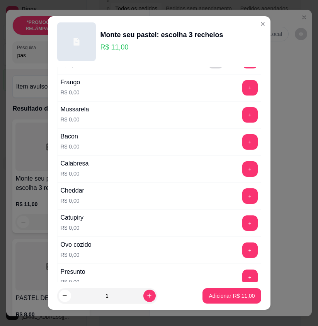
scroll to position [193, 0]
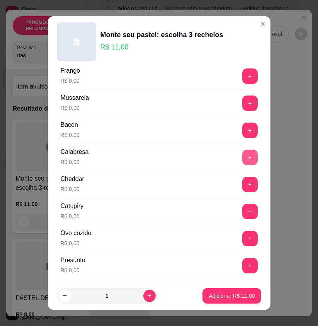
click at [242, 158] on button "+" at bounding box center [249, 156] width 15 height 15
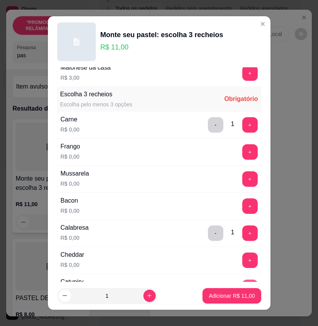
scroll to position [116, 0]
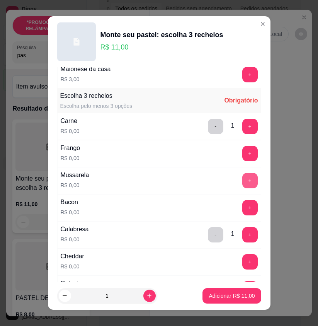
click at [242, 183] on button "+" at bounding box center [249, 180] width 15 height 15
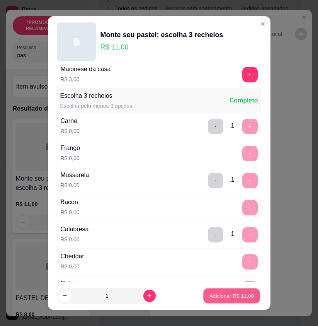
click at [233, 287] on footer "1 Adicionar R$ 11,00" at bounding box center [159, 296] width 222 height 28
click at [236, 300] on button "Adicionar R$ 11,00" at bounding box center [231, 295] width 58 height 15
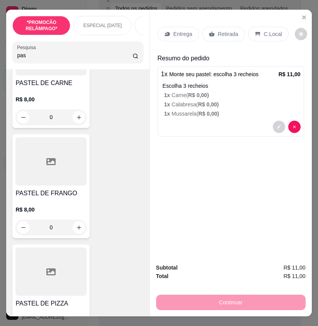
scroll to position [232, 0]
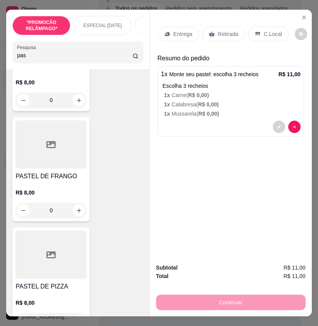
click at [79, 213] on div "0" at bounding box center [50, 209] width 71 height 15
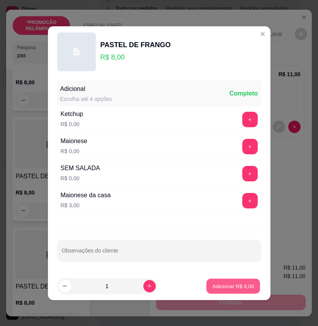
click at [237, 285] on p "Adicionar R$ 8,00" at bounding box center [233, 285] width 42 height 7
type input "1"
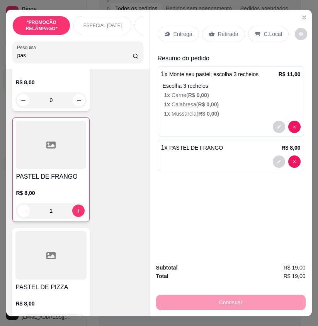
click at [183, 31] on p "Entrega" at bounding box center [182, 34] width 19 height 8
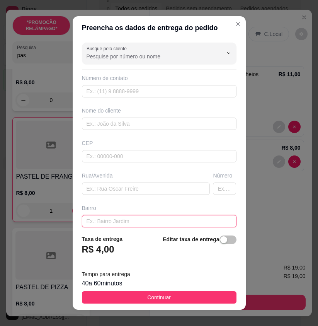
click at [139, 220] on input "text" at bounding box center [159, 221] width 154 height 12
type input "[PERSON_NAME]"
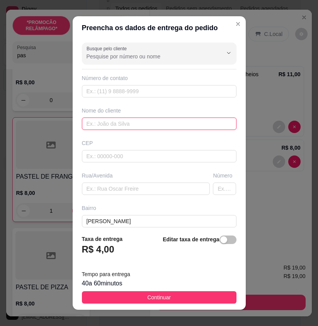
paste input "Vivia"
type input "Vivia"
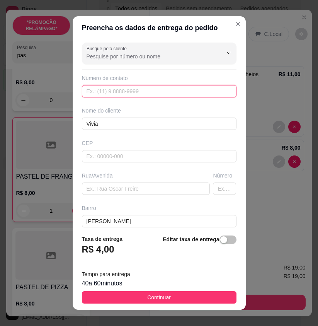
paste input "[PHONE_NUMBER]"
type input "[PHONE_NUMBER]"
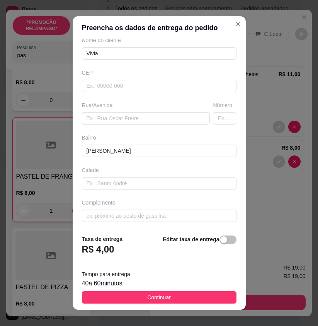
scroll to position [71, 0]
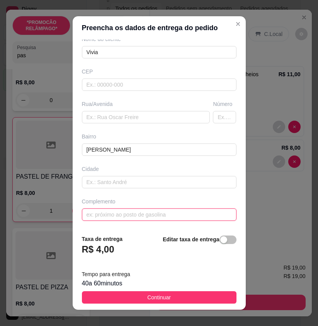
drag, startPoint x: 130, startPoint y: 218, endPoint x: 124, endPoint y: 214, distance: 7.8
click at [129, 217] on input "text" at bounding box center [159, 214] width 154 height 12
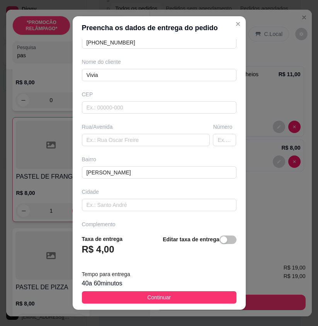
scroll to position [0, 0]
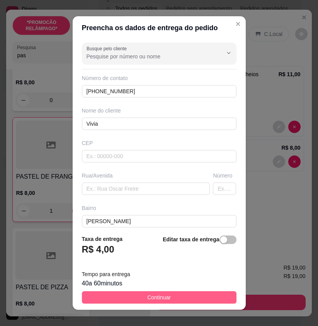
type input "ultima rua"
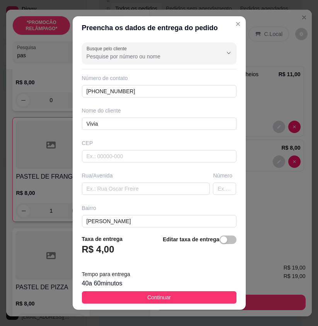
drag, startPoint x: 197, startPoint y: 296, endPoint x: 230, endPoint y: 299, distance: 33.0
click at [199, 296] on button "Continuar" at bounding box center [159, 297] width 154 height 12
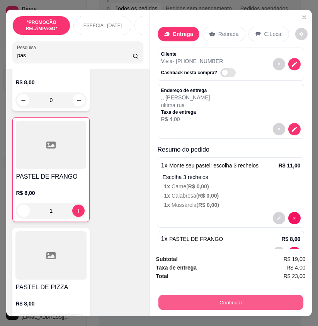
click at [263, 298] on button "Continuar" at bounding box center [230, 301] width 145 height 15
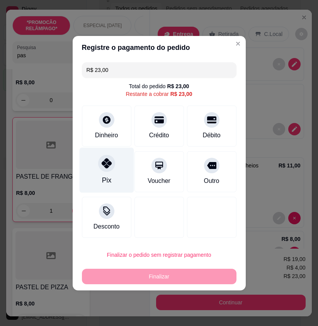
click at [105, 179] on div "Pix" at bounding box center [106, 180] width 9 height 10
type input "R$ 0,00"
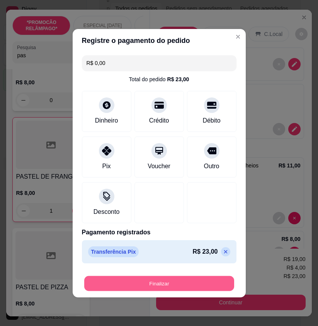
click at [202, 282] on button "Finalizar" at bounding box center [159, 282] width 150 height 15
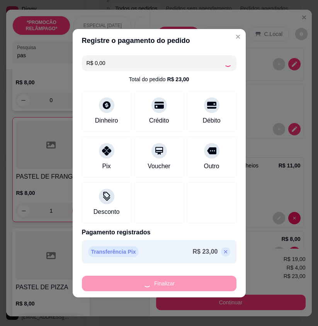
type input "0"
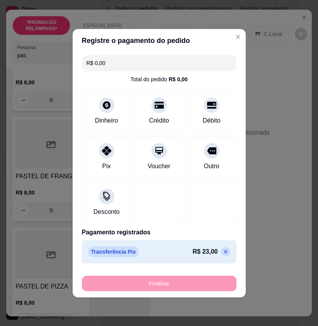
type input "-R$ 23,00"
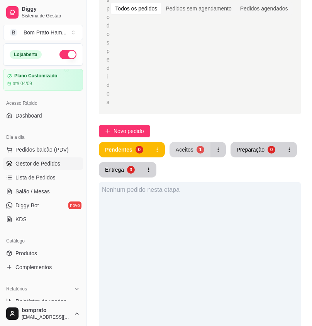
click at [188, 142] on button "Aceitos 1" at bounding box center [190, 149] width 41 height 15
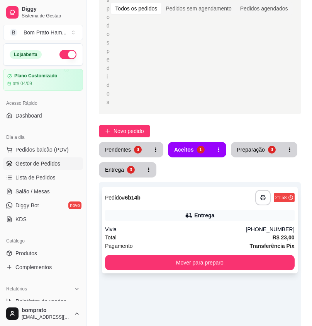
click at [195, 211] on div "Entrega" at bounding box center [204, 215] width 20 height 8
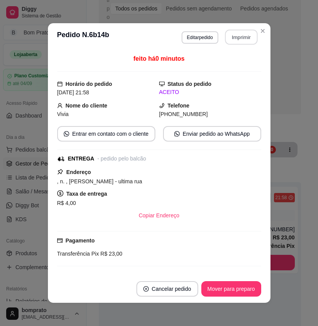
click at [234, 42] on button "Imprimir" at bounding box center [241, 37] width 32 height 15
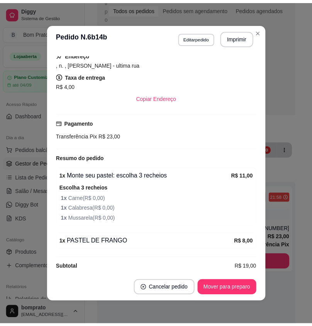
scroll to position [126, 0]
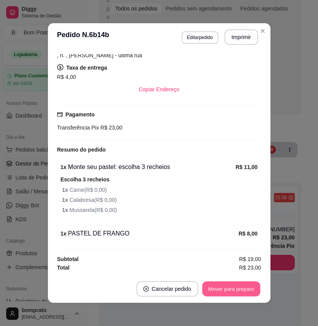
click at [223, 296] on button "Mover para preparo" at bounding box center [231, 288] width 58 height 15
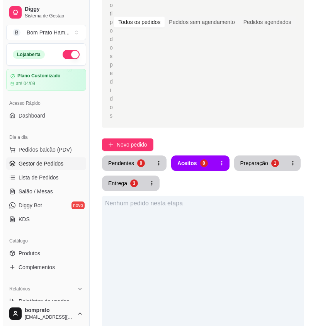
scroll to position [128, 0]
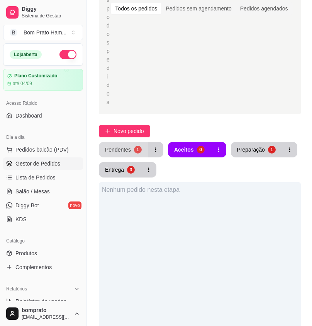
click at [140, 142] on button "Pendentes 1" at bounding box center [123, 149] width 49 height 15
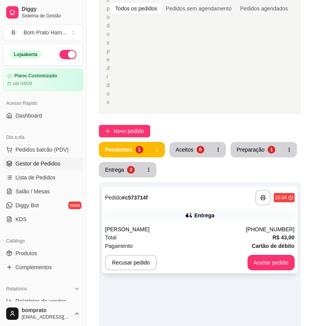
click at [204, 211] on div "Entrega" at bounding box center [204, 215] width 20 height 8
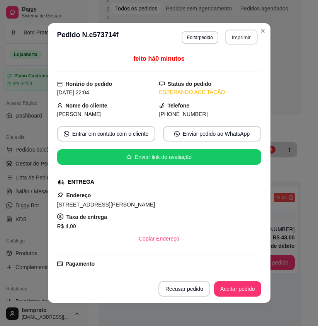
click at [243, 42] on button "Imprimir" at bounding box center [241, 37] width 32 height 15
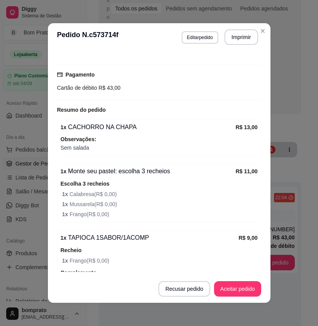
scroll to position [193, 0]
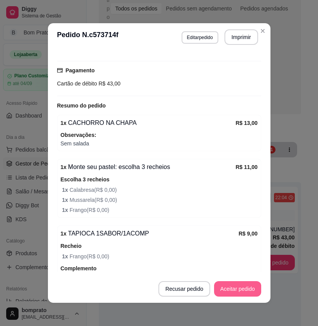
click at [243, 287] on button "Aceitar pedido" at bounding box center [237, 288] width 47 height 15
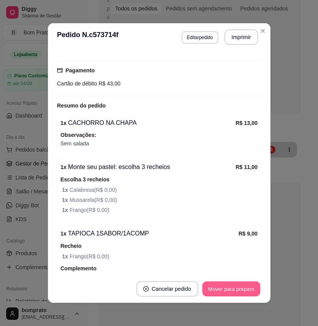
click at [244, 289] on button "Mover para preparo" at bounding box center [231, 288] width 58 height 15
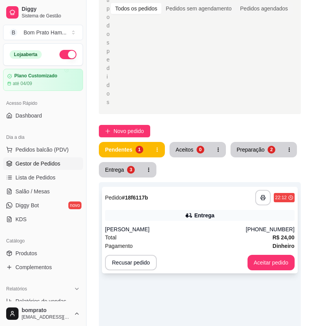
click at [200, 197] on div "**********" at bounding box center [200, 230] width 196 height 87
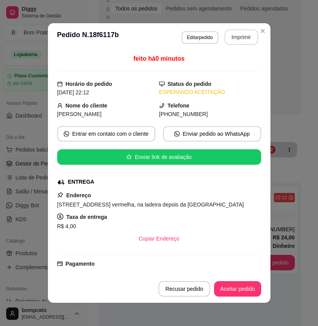
click at [238, 32] on button "Imprimir" at bounding box center [241, 36] width 34 height 15
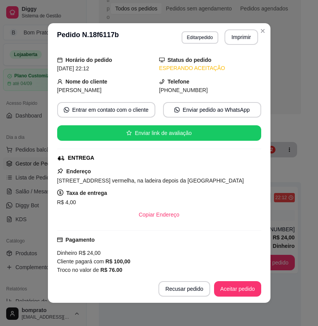
scroll to position [131, 0]
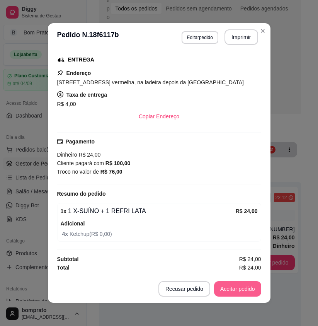
click at [231, 287] on button "Aceitar pedido" at bounding box center [237, 288] width 47 height 15
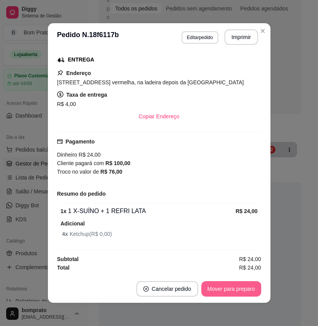
click at [231, 287] on button "Mover para preparo" at bounding box center [231, 288] width 60 height 15
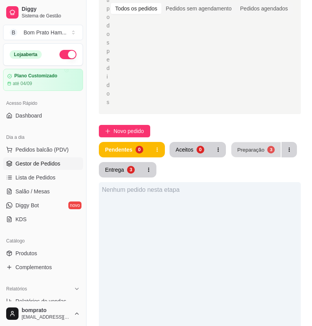
click at [270, 142] on button "Preparação 3" at bounding box center [255, 149] width 49 height 15
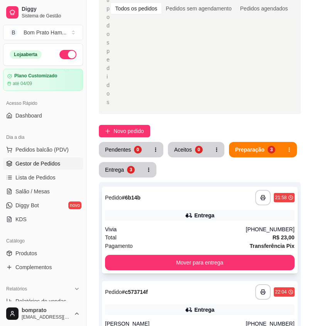
click at [221, 225] on div "Vivia" at bounding box center [175, 229] width 141 height 8
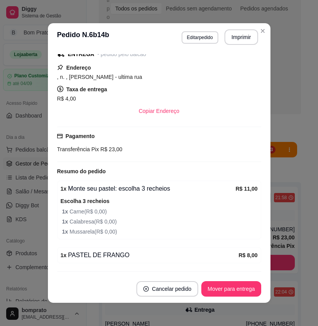
scroll to position [126, 0]
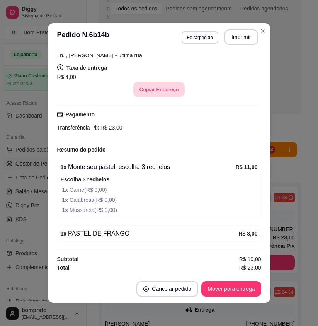
click at [166, 89] on button "Copiar Endereço" at bounding box center [158, 89] width 51 height 15
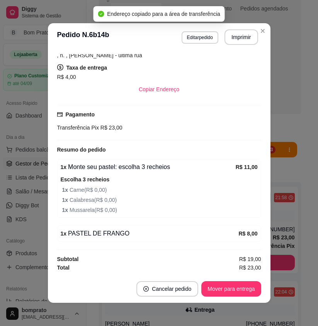
click at [197, 43] on button "Editar pedido" at bounding box center [200, 37] width 37 height 12
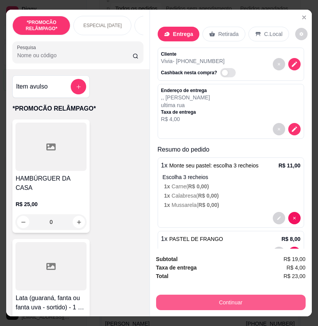
click at [260, 294] on button "Continuar" at bounding box center [230, 301] width 149 height 15
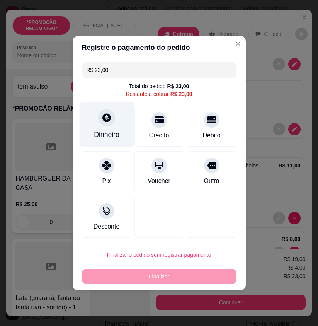
click at [114, 133] on div "Dinheiro" at bounding box center [106, 134] width 25 height 10
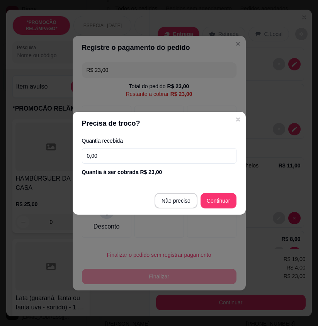
click at [174, 187] on footer "Não preciso Continuar" at bounding box center [159, 201] width 173 height 28
type input "R$ 0,00"
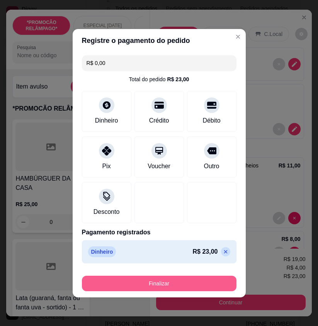
click at [188, 283] on button "Finalizar" at bounding box center [159, 282] width 154 height 15
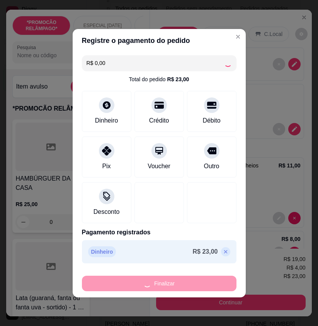
type input "0"
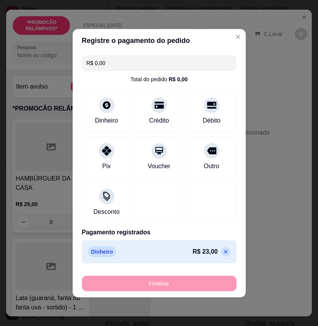
type input "-R$ 23,00"
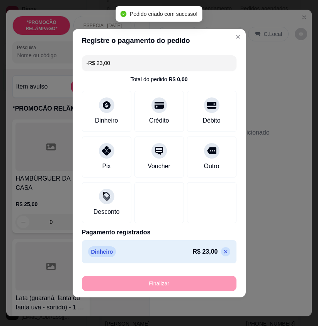
scroll to position [143, 0]
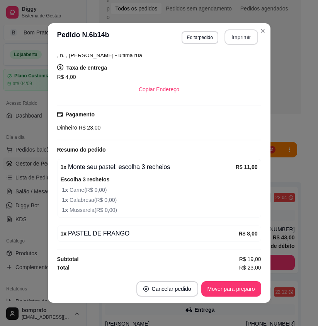
click at [238, 39] on button "Imprimir" at bounding box center [241, 36] width 34 height 15
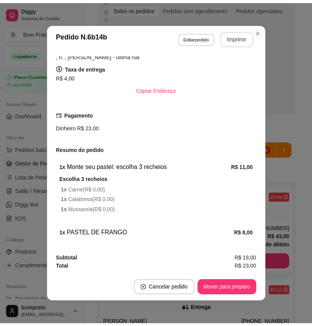
scroll to position [0, 0]
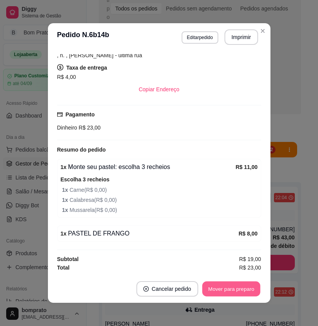
click at [250, 291] on button "Mover para preparo" at bounding box center [231, 288] width 58 height 15
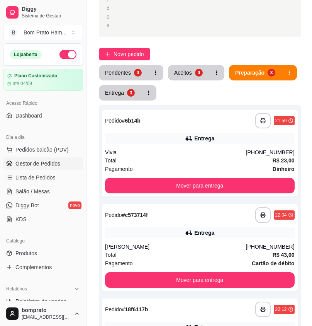
scroll to position [200, 0]
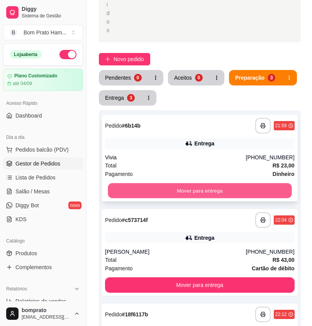
click at [205, 183] on button "Mover para entrega" at bounding box center [200, 190] width 184 height 15
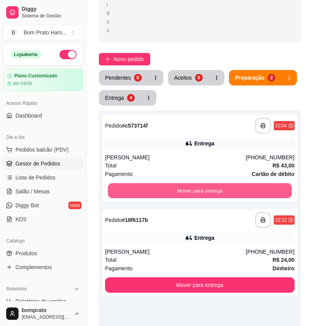
click at [205, 183] on button "Mover para entrega" at bounding box center [200, 190] width 184 height 15
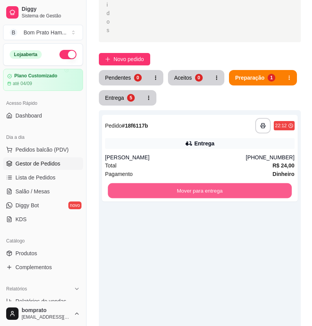
click at [205, 183] on button "Mover para entrega" at bounding box center [200, 190] width 184 height 15
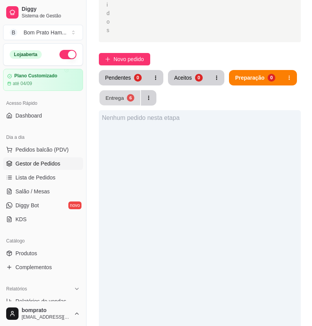
click at [129, 90] on button "Entrega 6" at bounding box center [120, 97] width 41 height 15
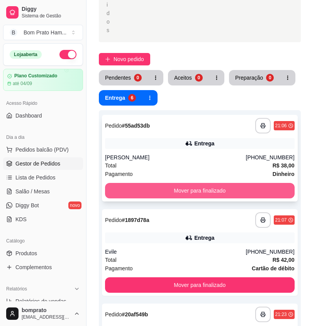
click at [215, 183] on button "Mover para finalizado" at bounding box center [200, 190] width 190 height 15
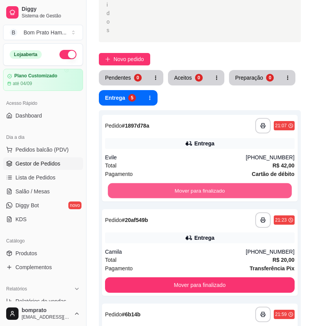
click at [215, 183] on button "Mover para finalizado" at bounding box center [200, 190] width 184 height 15
click at [215, 183] on button "Mover para finalizado" at bounding box center [200, 190] width 190 height 15
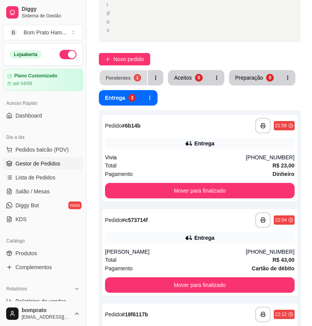
click at [132, 70] on button "Pendentes 1" at bounding box center [124, 77] width 48 height 15
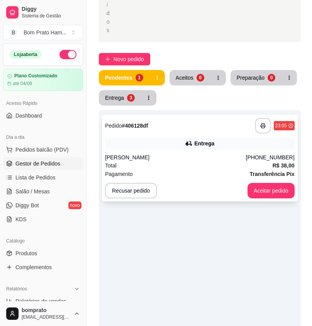
click at [179, 124] on div "**********" at bounding box center [200, 158] width 196 height 87
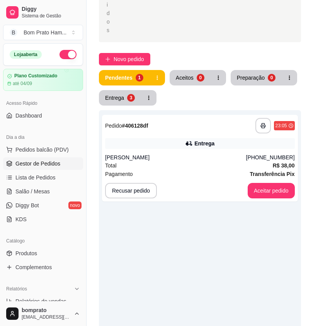
scroll to position [139, 0]
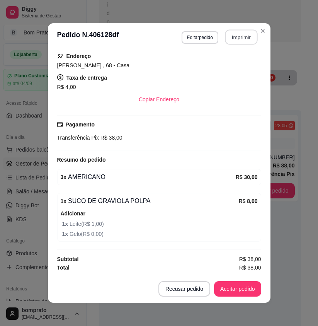
click at [235, 32] on button "Imprimir" at bounding box center [241, 37] width 32 height 15
click at [244, 294] on button "Aceitar pedido" at bounding box center [237, 288] width 47 height 15
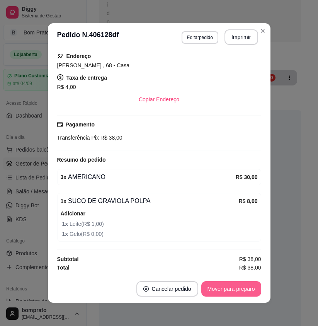
click at [244, 294] on button "Mover para preparo" at bounding box center [231, 288] width 60 height 15
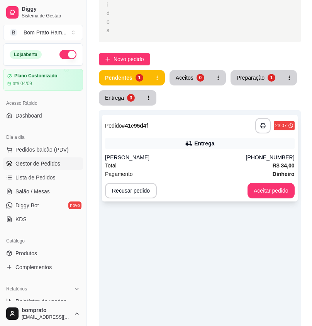
click at [183, 138] on div "Entrega" at bounding box center [200, 143] width 190 height 11
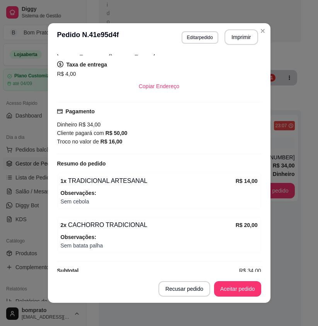
scroll to position [154, 0]
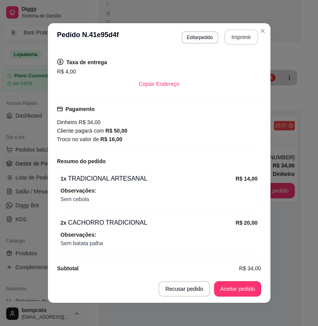
click at [233, 35] on button "Imprimir" at bounding box center [241, 36] width 34 height 15
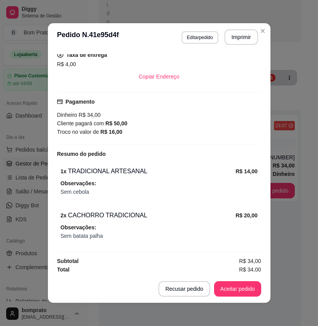
scroll to position [164, 0]
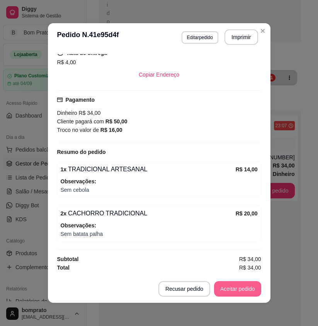
click at [232, 292] on button "Aceitar pedido" at bounding box center [237, 288] width 47 height 15
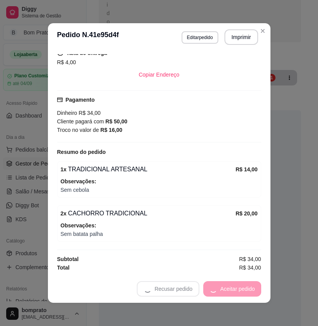
click at [233, 292] on div "Recusar pedido Aceitar pedido" at bounding box center [199, 288] width 124 height 15
click at [244, 286] on button "Mover para preparo" at bounding box center [231, 288] width 60 height 15
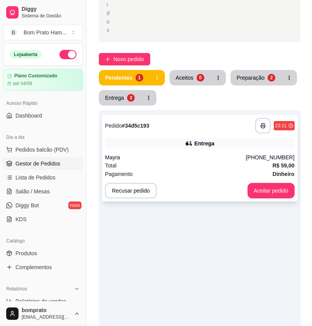
click at [206, 124] on div "**********" at bounding box center [200, 158] width 196 height 87
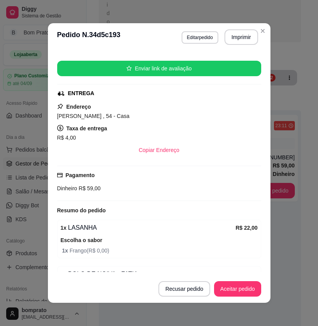
scroll to position [232, 0]
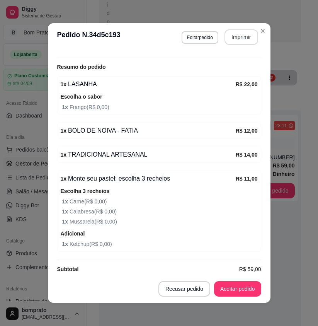
click at [230, 36] on button "Imprimir" at bounding box center [241, 36] width 34 height 15
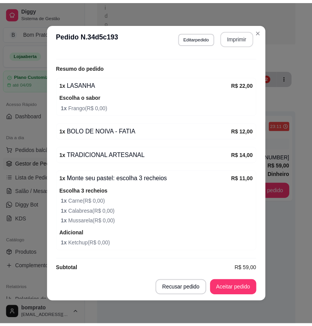
scroll to position [0, 0]
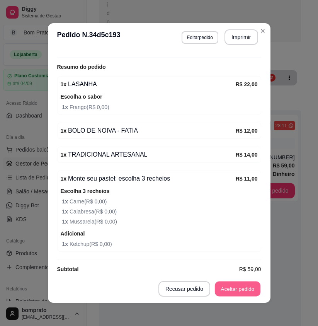
click at [249, 286] on button "Aceitar pedido" at bounding box center [238, 288] width 46 height 15
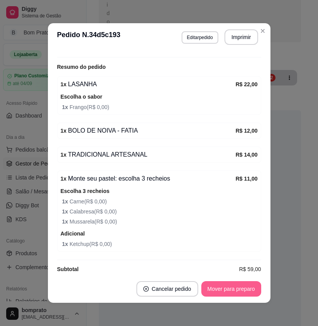
click at [248, 287] on button "Mover para preparo" at bounding box center [231, 288] width 60 height 15
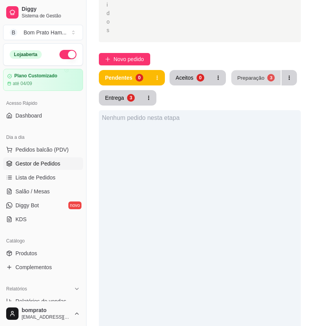
click at [257, 74] on div "Preparação" at bounding box center [250, 77] width 27 height 7
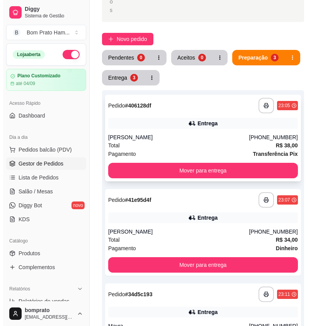
scroll to position [277, 0]
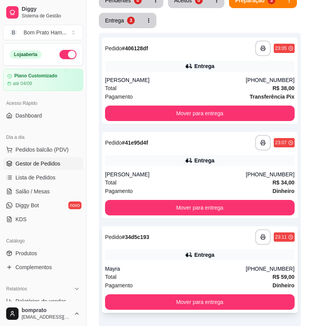
click at [202, 226] on div "**********" at bounding box center [200, 269] width 196 height 87
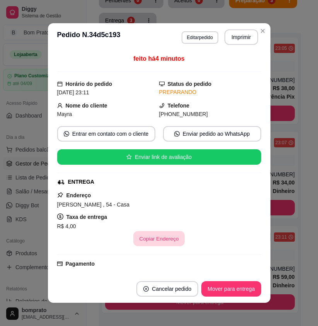
click at [148, 239] on button "Copiar Endereço" at bounding box center [158, 238] width 51 height 15
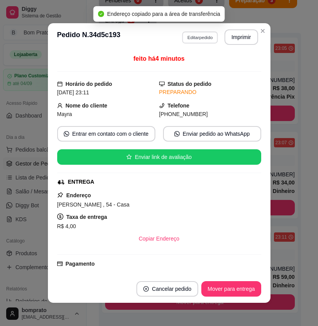
click at [202, 37] on button "Editar pedido" at bounding box center [200, 37] width 36 height 12
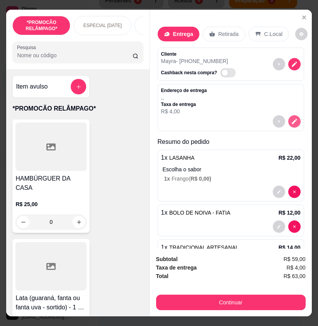
click at [291, 121] on icon "decrease-product-quantity" at bounding box center [294, 121] width 7 height 7
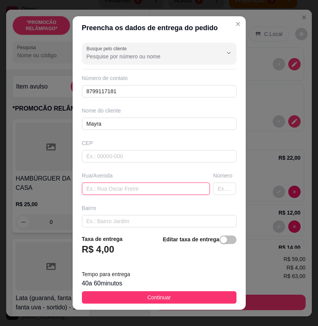
paste input "[PERSON_NAME] , 54 - Casa"
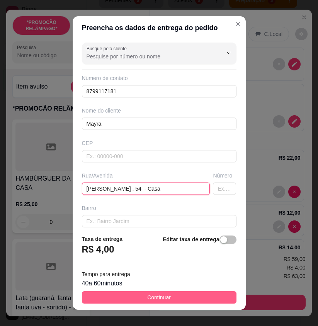
type input "[PERSON_NAME] , 54 - Casa"
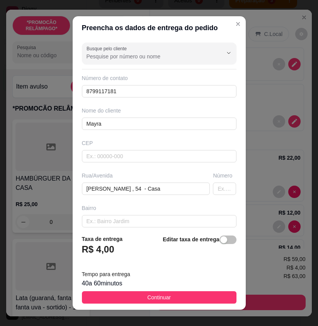
drag, startPoint x: 212, startPoint y: 296, endPoint x: 228, endPoint y: 294, distance: 15.6
click at [213, 296] on button "Continuar" at bounding box center [159, 297] width 154 height 12
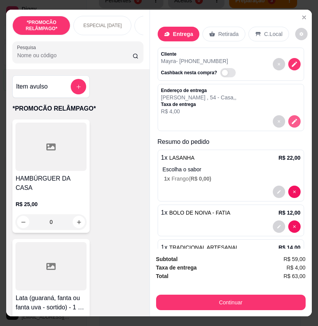
click at [291, 121] on icon "decrease-product-quantity" at bounding box center [294, 121] width 7 height 7
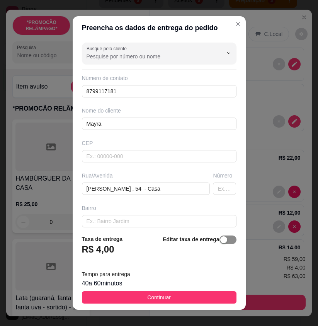
click at [219, 239] on button "button" at bounding box center [227, 239] width 17 height 8
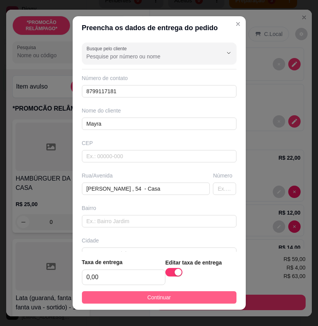
click at [212, 293] on button "Continuar" at bounding box center [159, 297] width 154 height 12
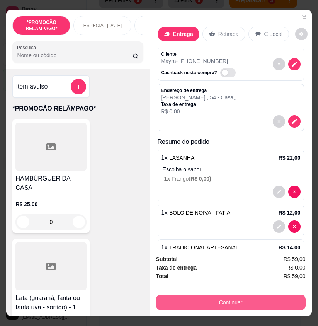
click at [227, 295] on button "Continuar" at bounding box center [230, 301] width 149 height 15
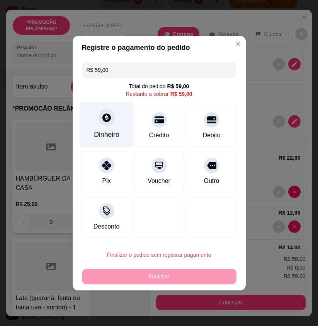
click at [114, 129] on div "Dinheiro" at bounding box center [106, 124] width 54 height 45
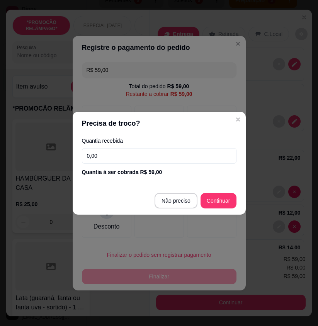
click at [162, 151] on input "0,00" at bounding box center [159, 155] width 154 height 15
type input "51,00"
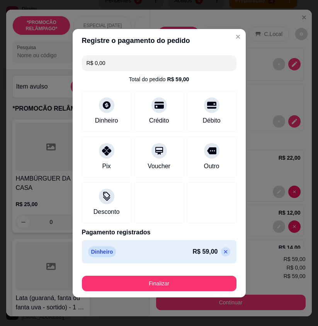
click at [222, 252] on icon at bounding box center [225, 251] width 6 height 6
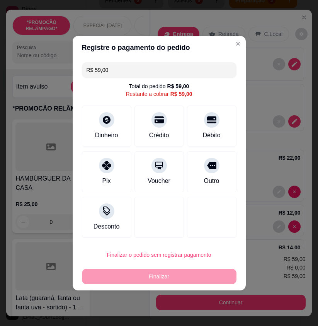
drag, startPoint x: 114, startPoint y: 67, endPoint x: 87, endPoint y: 67, distance: 26.7
click at [87, 67] on input "R$ 59,00" at bounding box center [159, 69] width 145 height 15
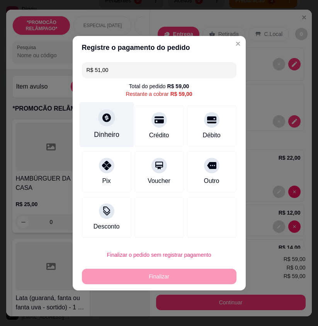
click at [118, 124] on div "Dinheiro" at bounding box center [106, 124] width 54 height 45
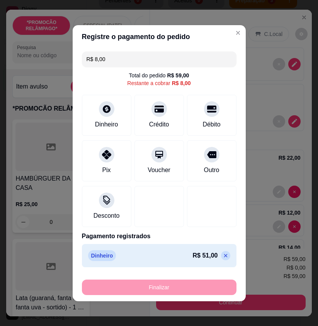
drag, startPoint x: 115, startPoint y: 154, endPoint x: 127, endPoint y: 183, distance: 31.2
click at [115, 156] on div "Pix" at bounding box center [106, 160] width 49 height 41
type input "R$ 0,00"
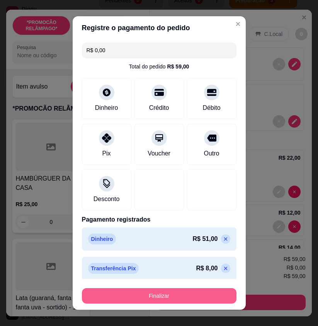
click at [202, 292] on button "Finalizar" at bounding box center [159, 295] width 154 height 15
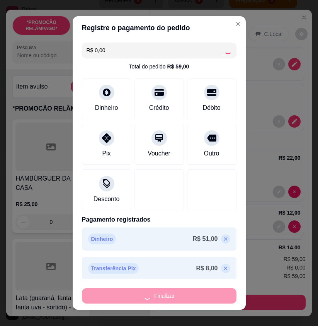
type input "0"
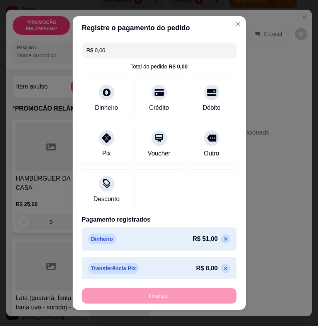
type input "-R$ 59,00"
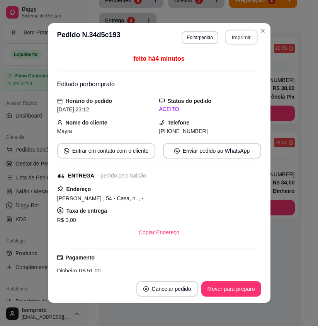
click at [240, 37] on button "Imprimir" at bounding box center [241, 37] width 32 height 15
click at [241, 284] on button "Mover para preparo" at bounding box center [231, 288] width 58 height 15
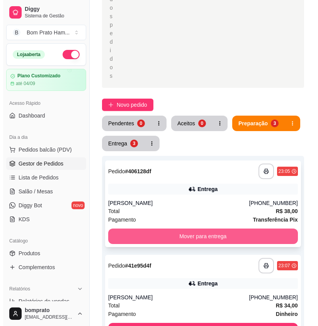
scroll to position [166, 0]
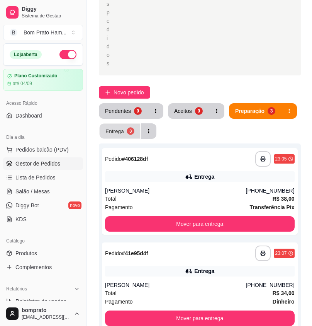
click at [124, 124] on button "Entrega 3" at bounding box center [120, 131] width 41 height 15
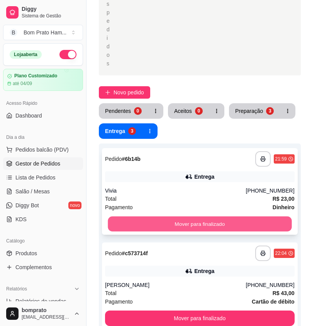
click at [217, 216] on button "Mover para finalizado" at bounding box center [200, 223] width 184 height 15
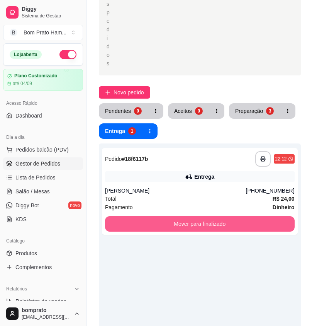
click at [217, 216] on button "Mover para finalizado" at bounding box center [200, 223] width 190 height 15
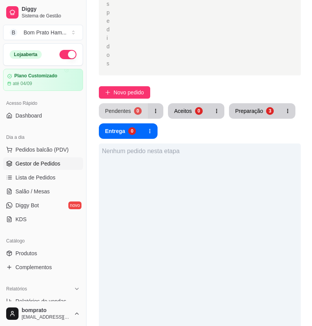
click at [137, 107] on div "0" at bounding box center [138, 111] width 8 height 8
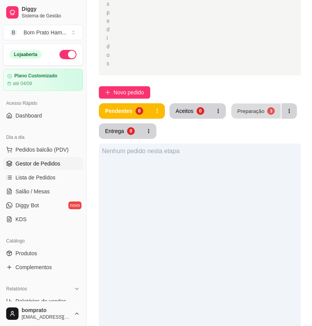
click at [268, 107] on div "3" at bounding box center [270, 110] width 7 height 7
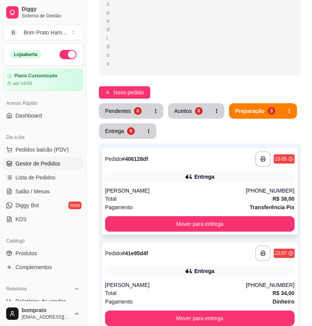
click at [199, 203] on div "Pagamento Transferência Pix" at bounding box center [200, 207] width 190 height 8
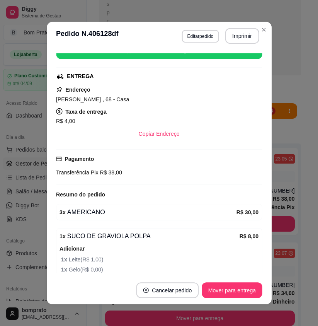
scroll to position [139, 0]
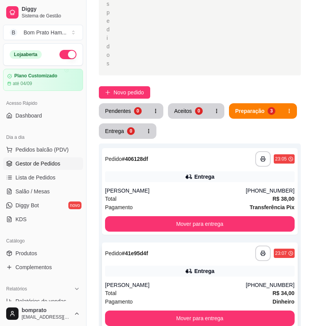
click at [174, 289] on div "Total R$ 34,00" at bounding box center [200, 293] width 190 height 8
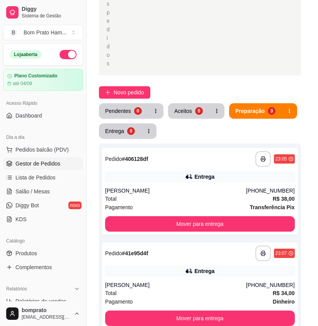
scroll to position [164, 0]
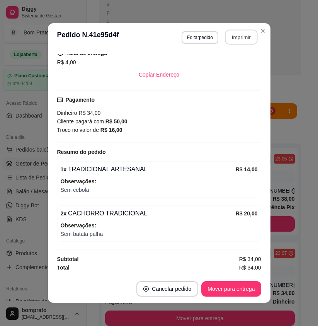
click at [231, 38] on button "Imprimir" at bounding box center [241, 37] width 32 height 15
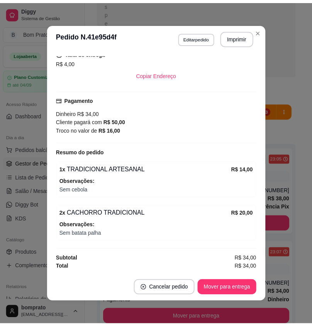
scroll to position [0, 0]
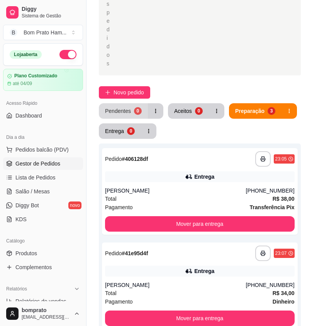
click at [128, 107] on div "Pendentes" at bounding box center [118, 111] width 26 height 8
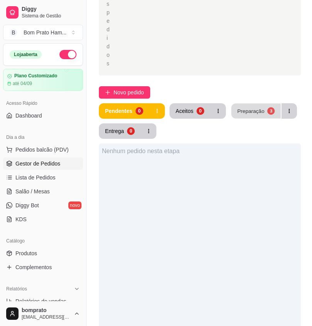
click at [265, 104] on button "Preparação 3" at bounding box center [255, 111] width 49 height 15
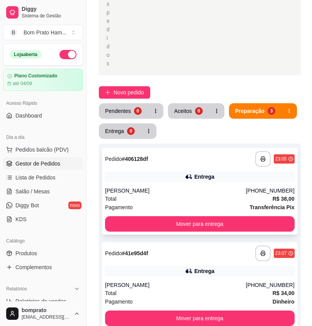
click at [243, 208] on div "**********" at bounding box center [200, 191] width 196 height 87
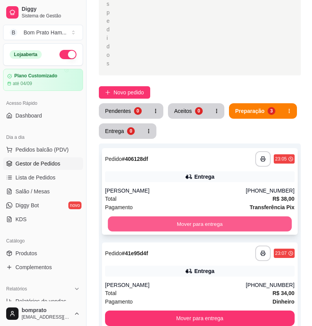
click at [277, 216] on button "Mover para entrega" at bounding box center [200, 223] width 184 height 15
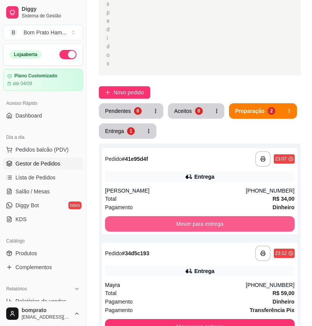
click at [277, 216] on button "Mover para entrega" at bounding box center [200, 223] width 190 height 15
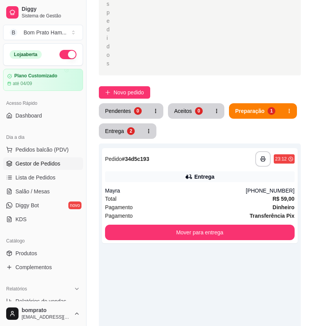
click at [277, 195] on div "**********" at bounding box center [200, 195] width 196 height 95
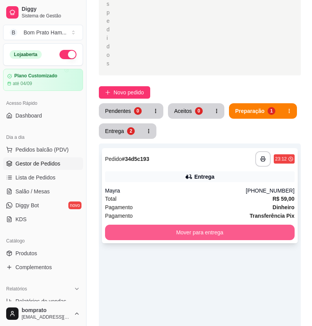
click at [278, 224] on button "Mover para entrega" at bounding box center [200, 231] width 190 height 15
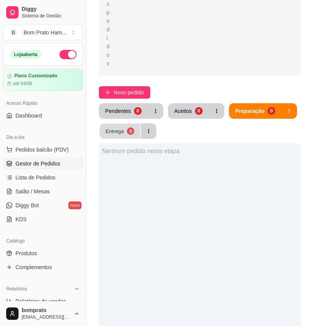
click at [117, 124] on button "Entrega 3" at bounding box center [120, 131] width 41 height 15
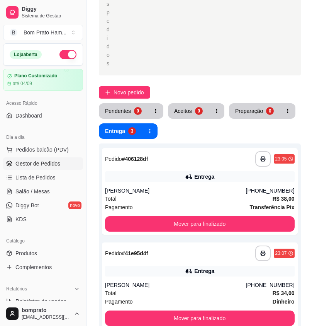
click at [65, 51] on button "button" at bounding box center [67, 54] width 17 height 9
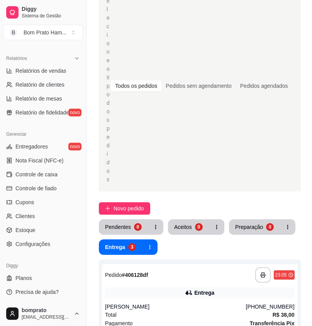
click at [49, 127] on div "Gerenciar Entregadores novo Nota Fiscal (NFC-e) Controle de caixa Controle de f…" at bounding box center [43, 189] width 86 height 128
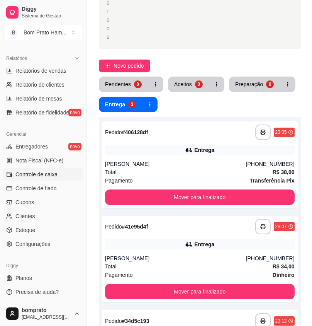
click at [51, 174] on span "Controle de caixa" at bounding box center [36, 174] width 42 height 8
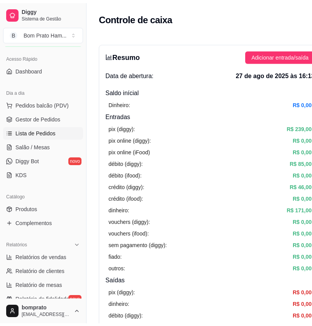
scroll to position [37, 0]
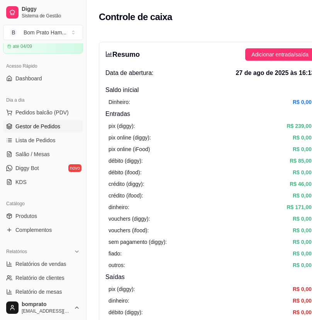
click at [59, 127] on link "Gestor de Pedidos" at bounding box center [43, 126] width 80 height 12
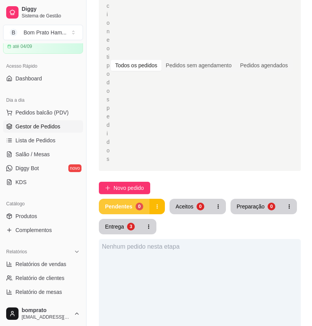
scroll to position [77, 0]
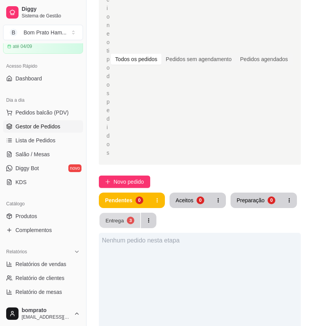
click at [129, 213] on button "Entrega 3" at bounding box center [120, 220] width 41 height 15
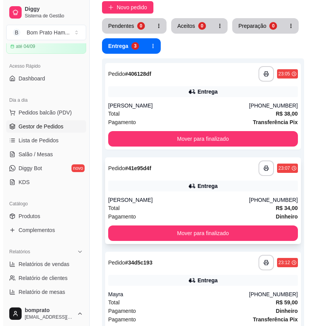
scroll to position [270, 0]
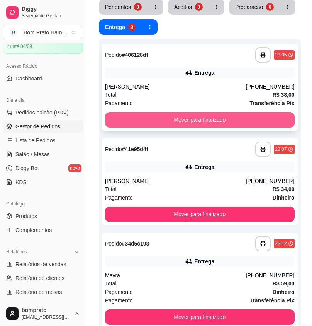
click at [195, 112] on button "Mover para finalizado" at bounding box center [200, 119] width 190 height 15
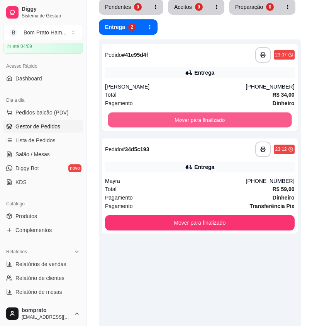
click at [195, 112] on button "Mover para finalizado" at bounding box center [200, 119] width 184 height 15
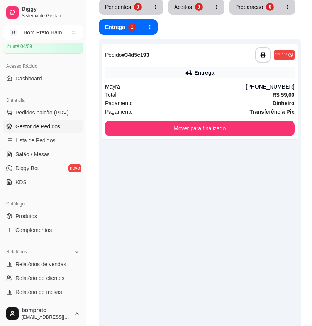
click at [195, 92] on div "**********" at bounding box center [200, 91] width 196 height 95
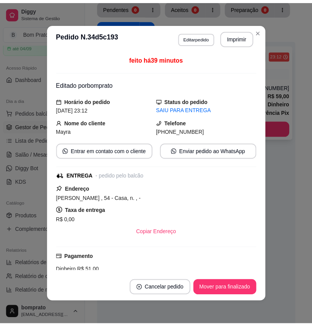
scroll to position [205, 0]
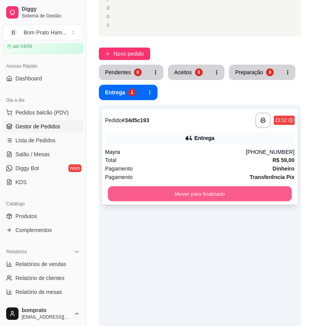
click at [221, 186] on button "Mover para finalizado" at bounding box center [200, 193] width 184 height 15
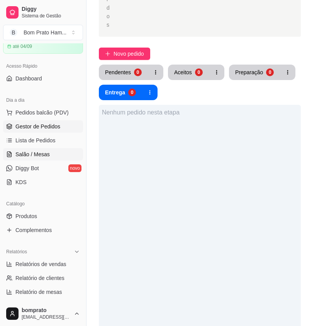
click at [36, 157] on span "Salão / Mesas" at bounding box center [32, 154] width 34 height 8
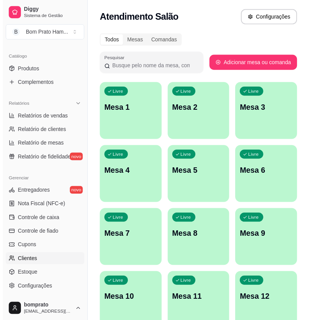
scroll to position [192, 0]
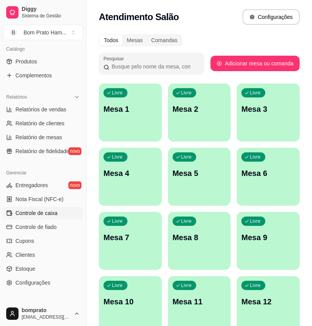
click at [55, 214] on span "Controle de caixa" at bounding box center [36, 213] width 42 height 8
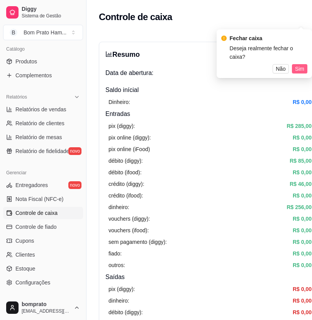
click at [297, 65] on span "Sim" at bounding box center [299, 69] width 9 height 8
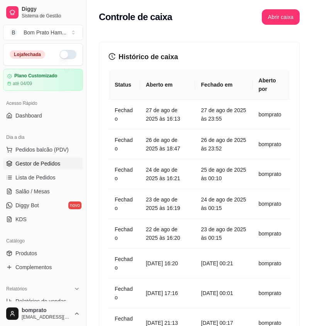
click at [55, 164] on span "Gestor de Pedidos" at bounding box center [37, 164] width 45 height 8
